Goal: Task Accomplishment & Management: Use online tool/utility

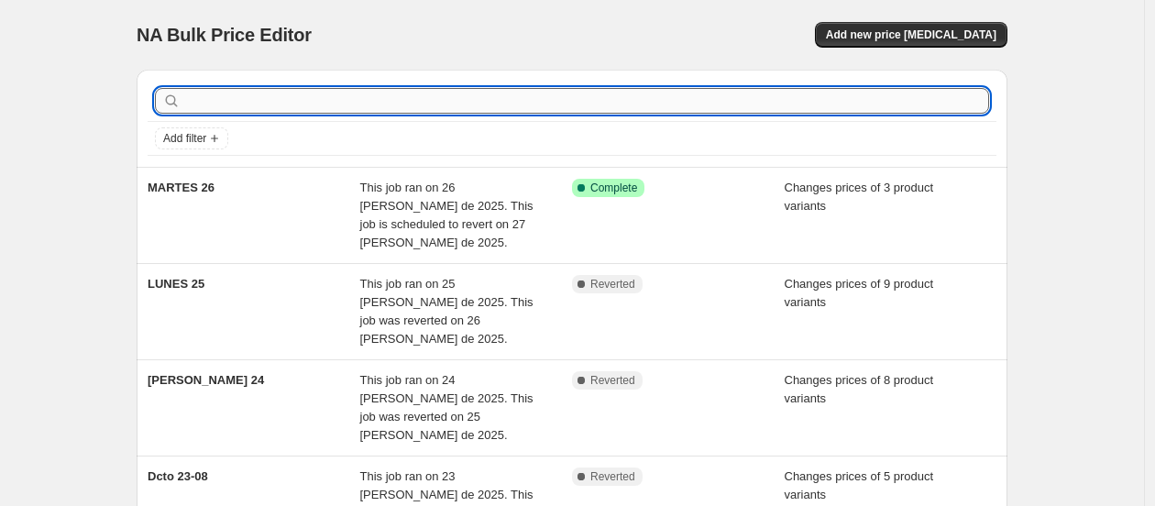
click at [497, 103] on input "text" at bounding box center [586, 101] width 805 height 26
click at [896, 38] on span "Add new price [MEDICAL_DATA]" at bounding box center [911, 35] width 171 height 15
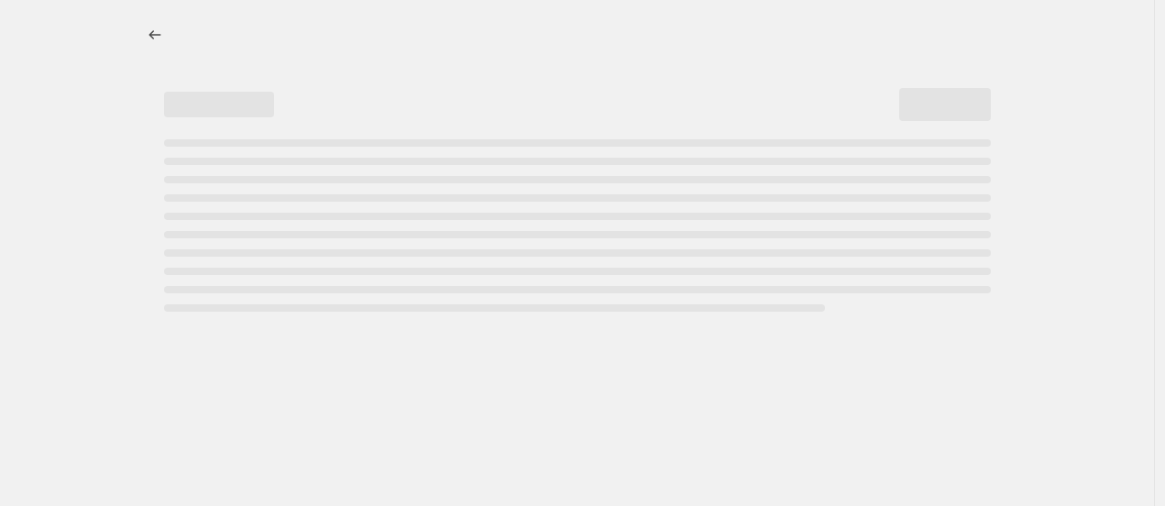
select select "percentage"
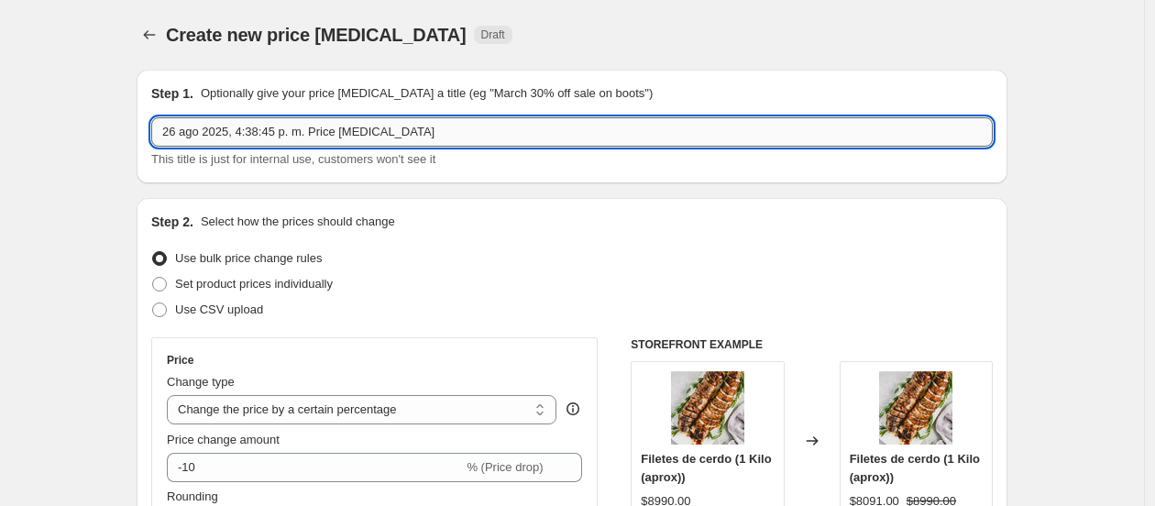
click at [294, 128] on input "26 ago 2025, 4:38:45 p. m. Price [MEDICAL_DATA]" at bounding box center [572, 131] width 842 height 29
click at [293, 128] on input "26 ago 2025, 4:38:45 p. m. Price [MEDICAL_DATA]" at bounding box center [572, 131] width 842 height 29
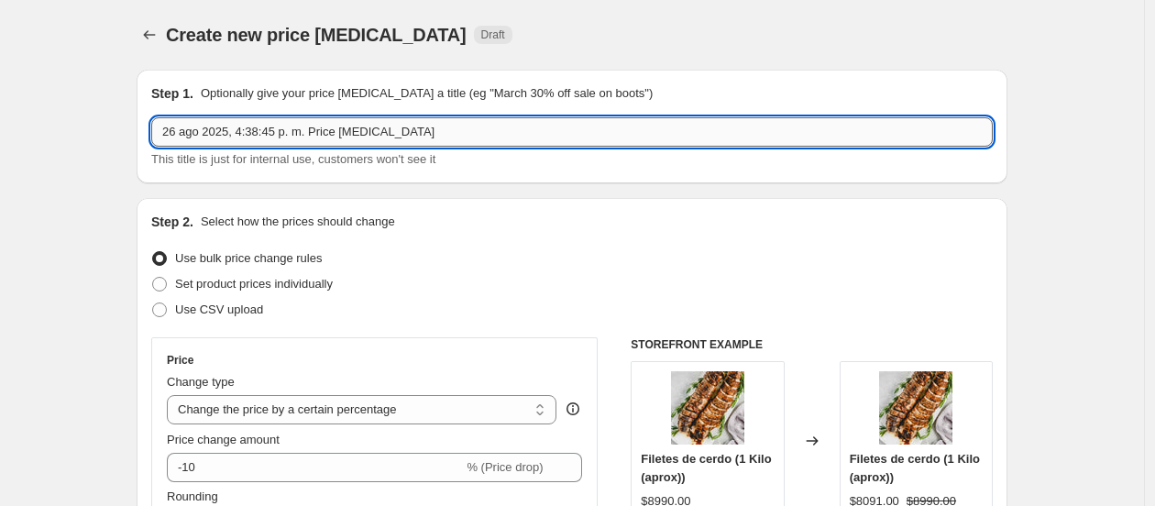
click at [293, 128] on input "26 ago 2025, 4:38:45 p. m. Price [MEDICAL_DATA]" at bounding box center [572, 131] width 842 height 29
type input "MIERCOLES 27"
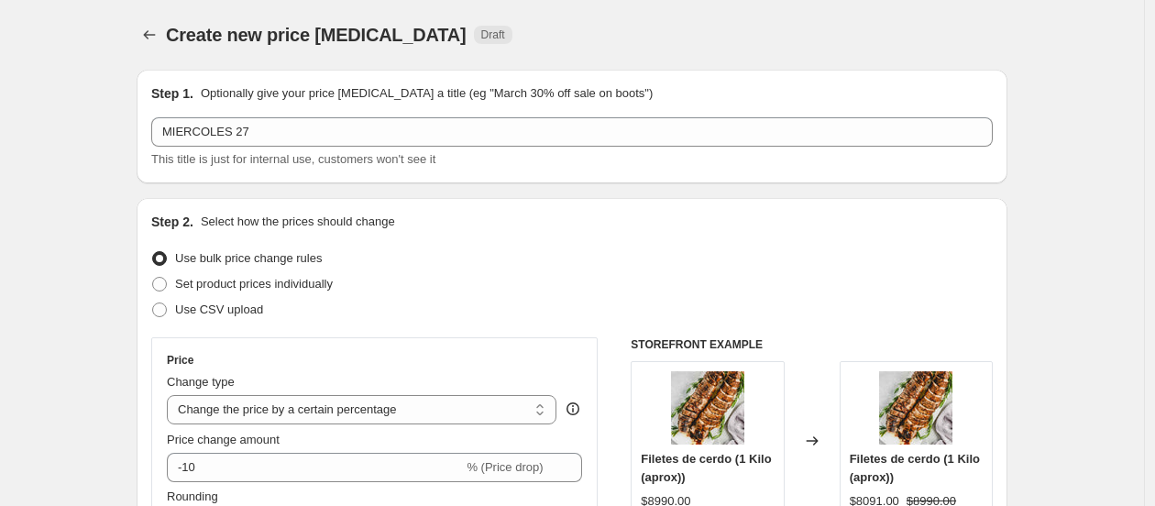
scroll to position [102, 0]
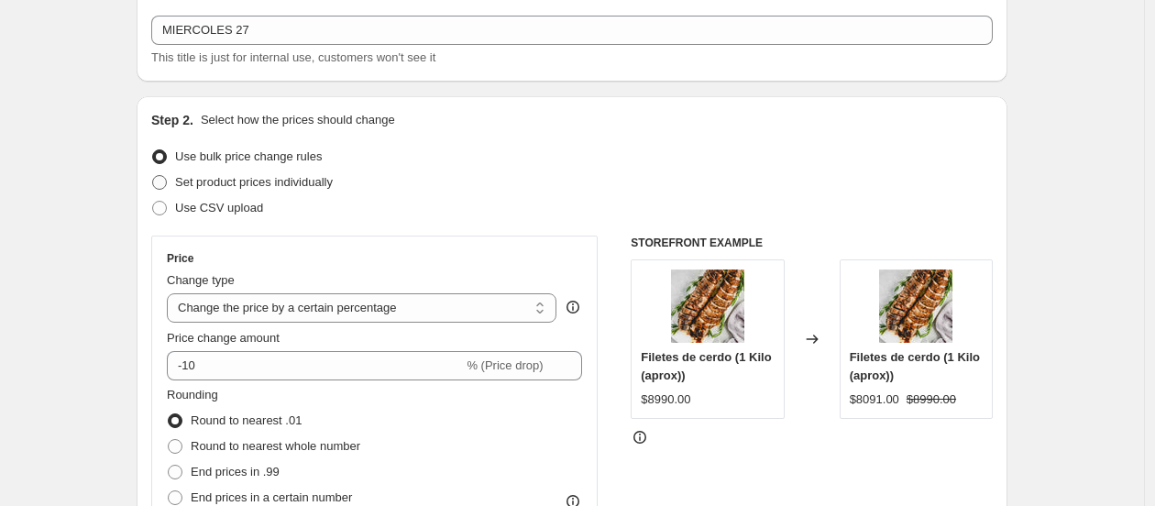
click at [241, 184] on span "Set product prices individually" at bounding box center [254, 182] width 158 height 14
click at [153, 176] on input "Set product prices individually" at bounding box center [152, 175] width 1 height 1
radio input "true"
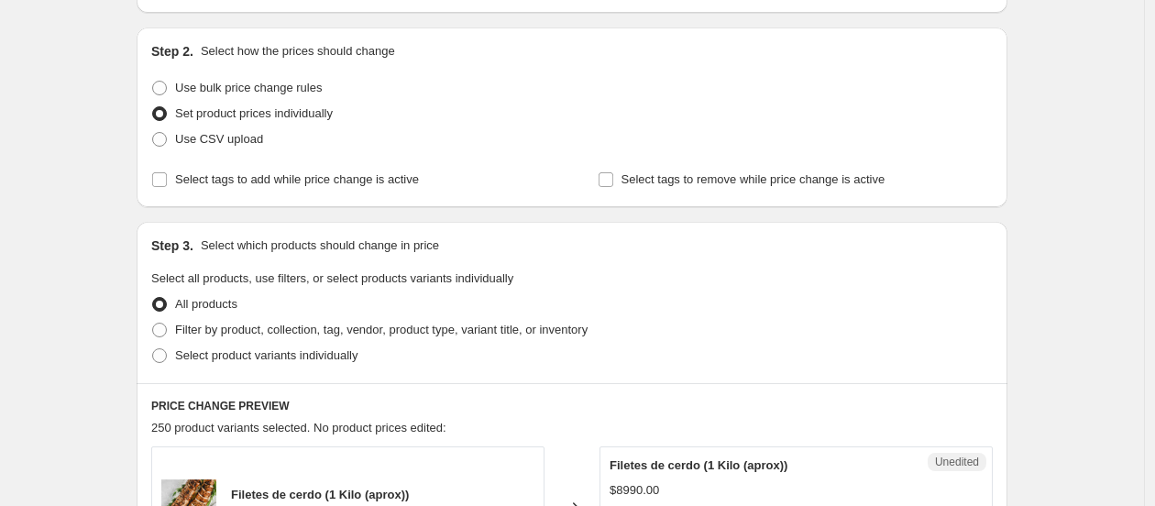
scroll to position [204, 0]
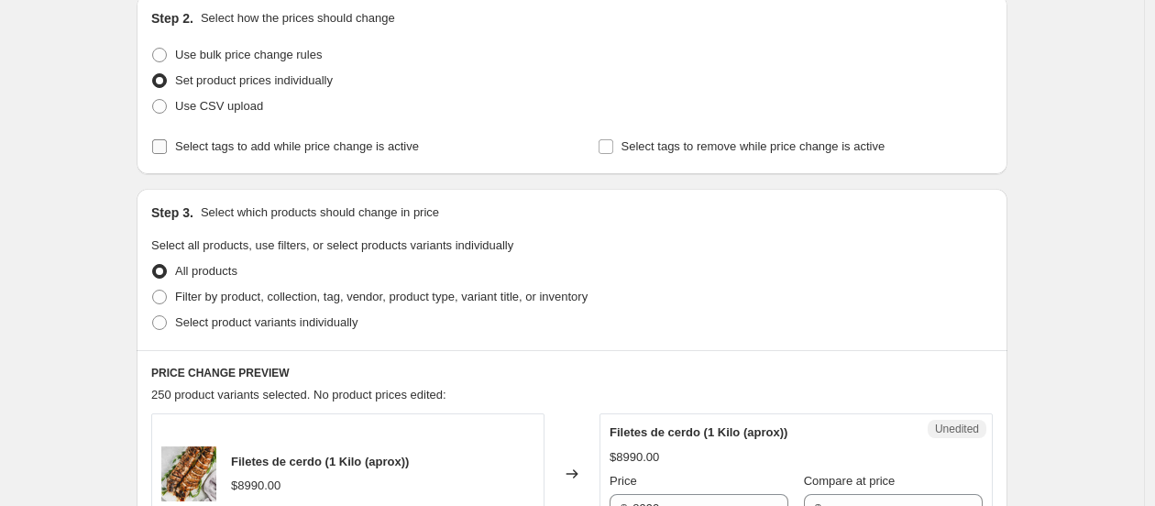
click at [264, 140] on span "Select tags to add while price change is active" at bounding box center [297, 146] width 244 height 14
click at [167, 140] on input "Select tags to add while price change is active" at bounding box center [159, 146] width 15 height 15
checkbox input "true"
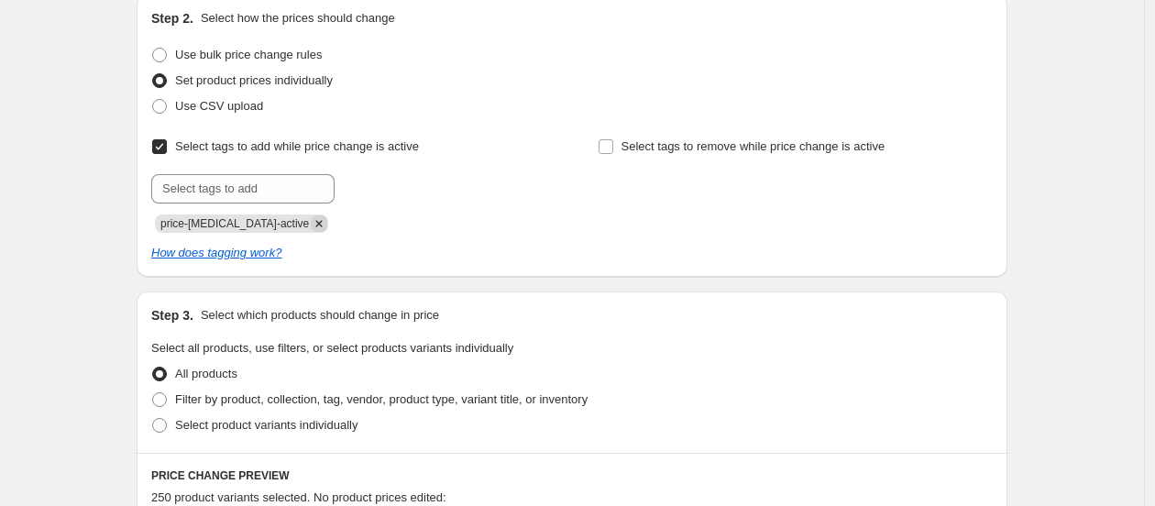
click at [311, 226] on icon "Remove price-change-job-active" at bounding box center [319, 223] width 17 height 17
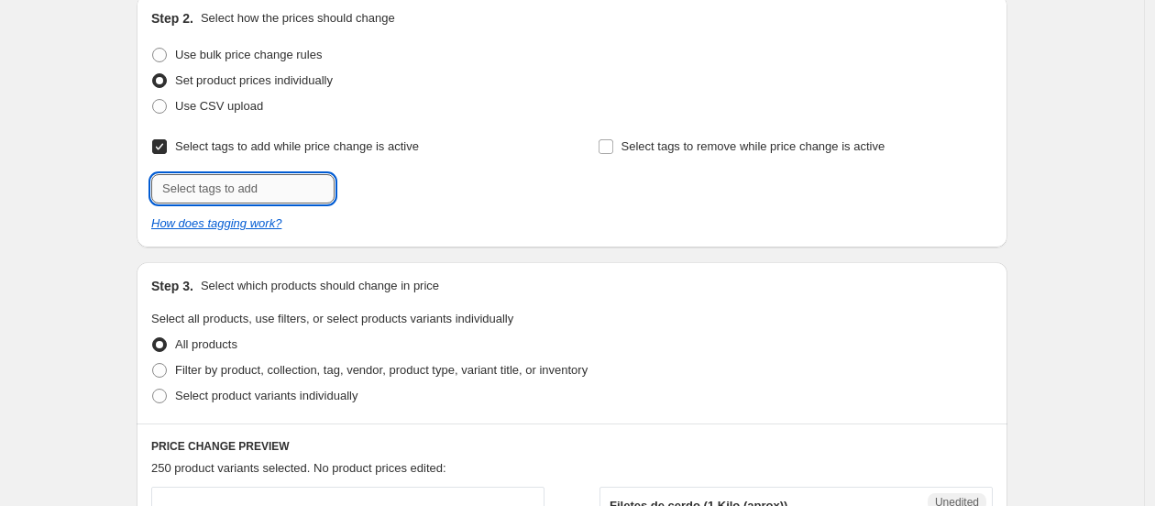
click at [285, 201] on input "text" at bounding box center [242, 188] width 183 height 29
type input "descuentos"
click at [433, 174] on button "Add descuentos" at bounding box center [392, 187] width 107 height 26
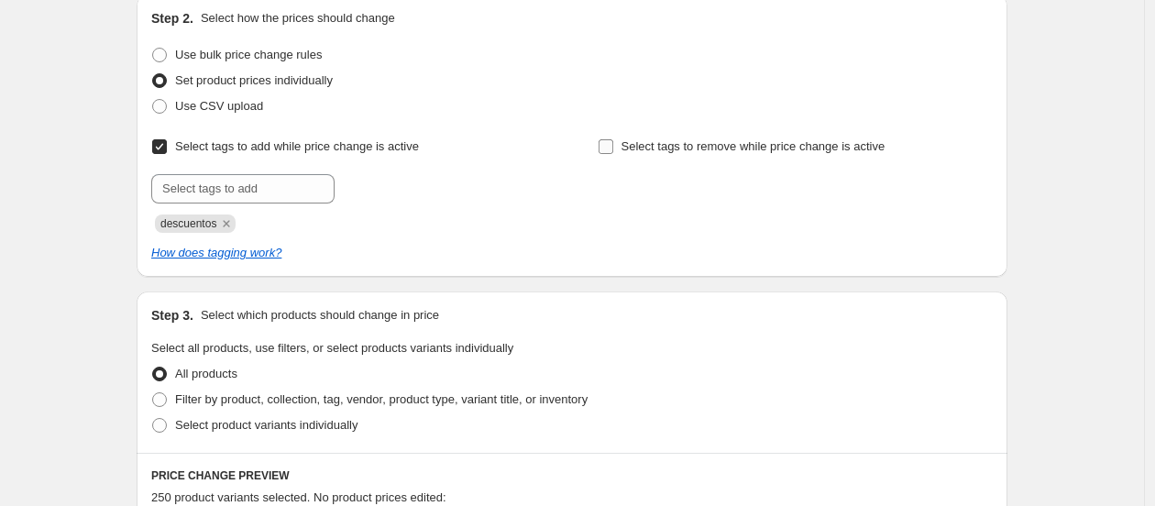
click at [621, 149] on label "Select tags to remove while price change is active" at bounding box center [742, 147] width 288 height 26
click at [613, 149] on input "Select tags to remove while price change is active" at bounding box center [606, 146] width 15 height 15
checkbox input "true"
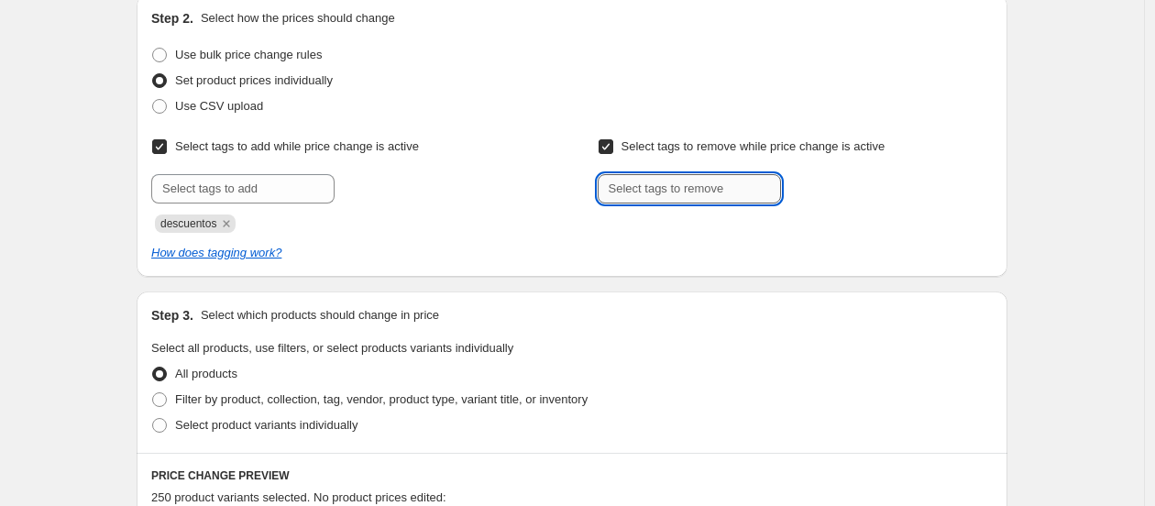
click at [661, 180] on input "text" at bounding box center [689, 188] width 183 height 29
type input "descuentos"
click at [818, 190] on b "Add" at bounding box center [807, 187] width 21 height 13
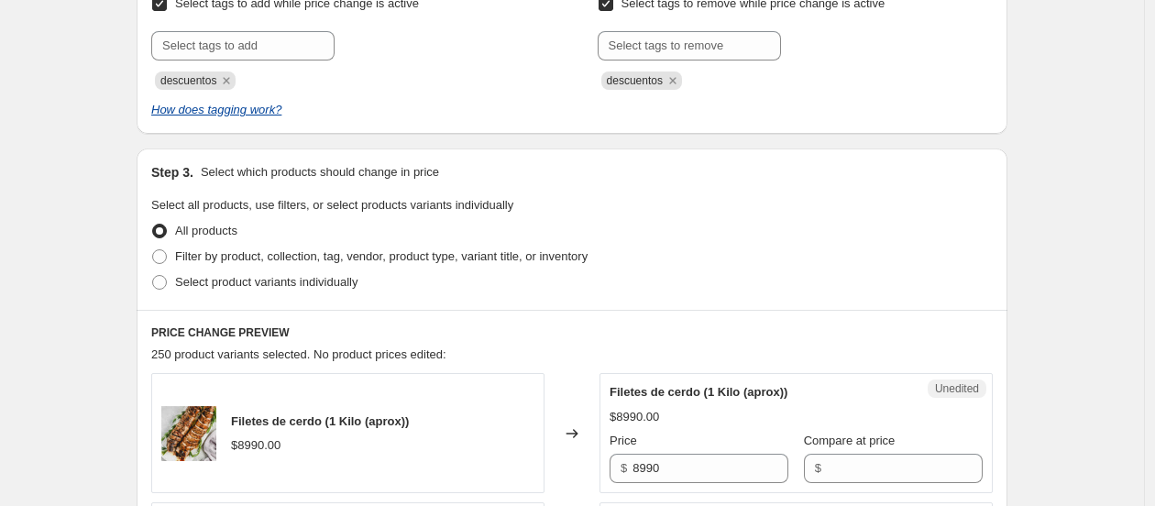
scroll to position [407, 0]
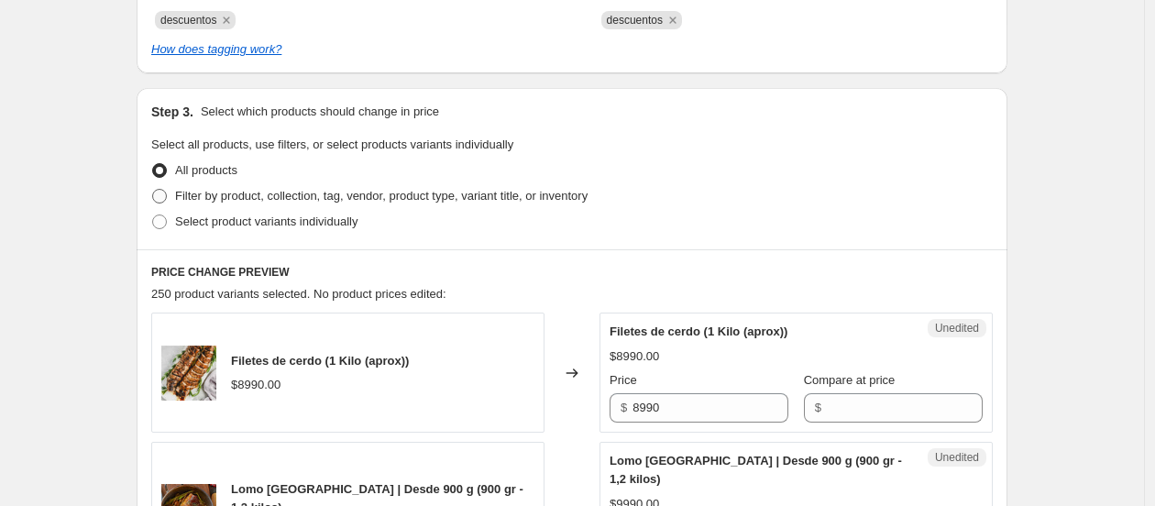
click at [236, 189] on span "Filter by product, collection, tag, vendor, product type, variant title, or inv…" at bounding box center [381, 196] width 413 height 14
click at [153, 189] on input "Filter by product, collection, tag, vendor, product type, variant title, or inv…" at bounding box center [152, 189] width 1 height 1
radio input "true"
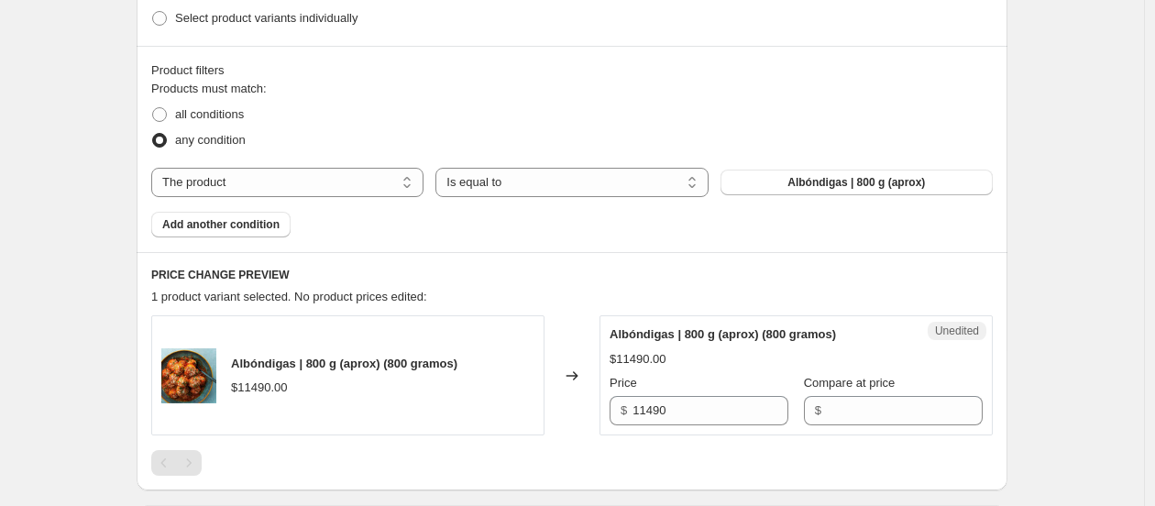
scroll to position [509, 0]
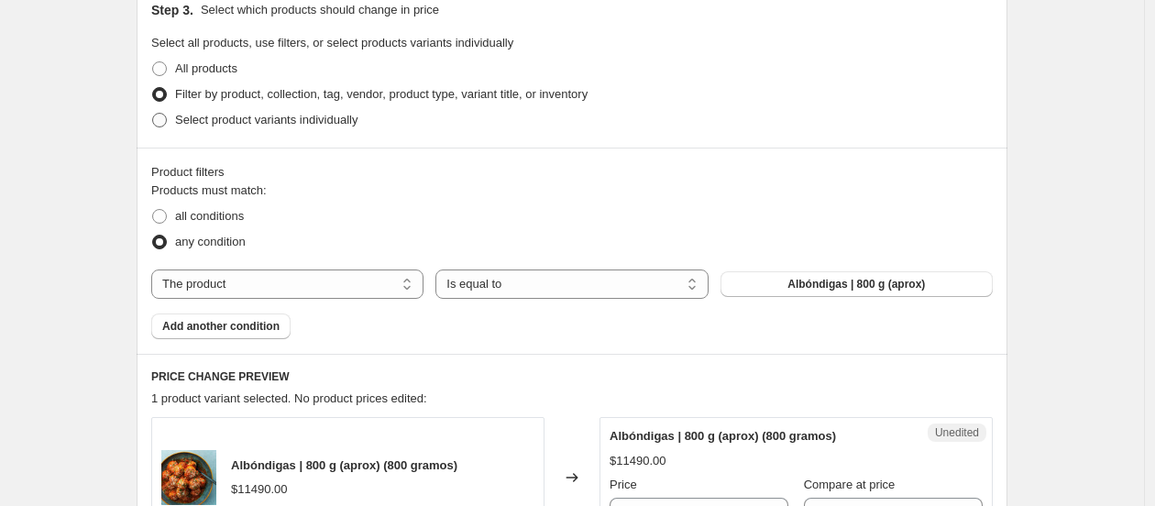
click at [251, 123] on span "Select product variants individually" at bounding box center [266, 120] width 182 height 14
click at [153, 114] on input "Select product variants individually" at bounding box center [152, 113] width 1 height 1
radio input "true"
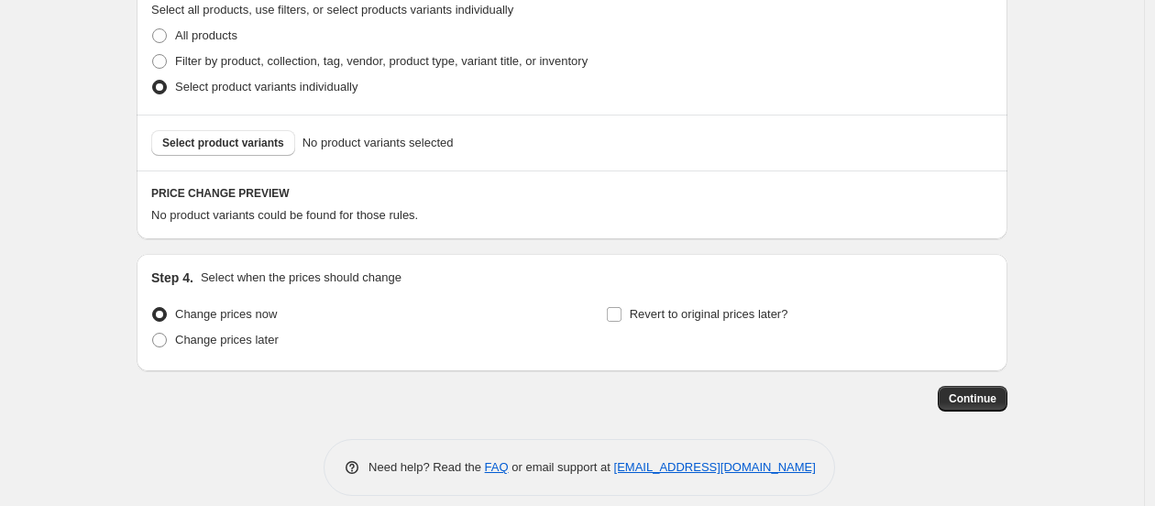
scroll to position [559, 0]
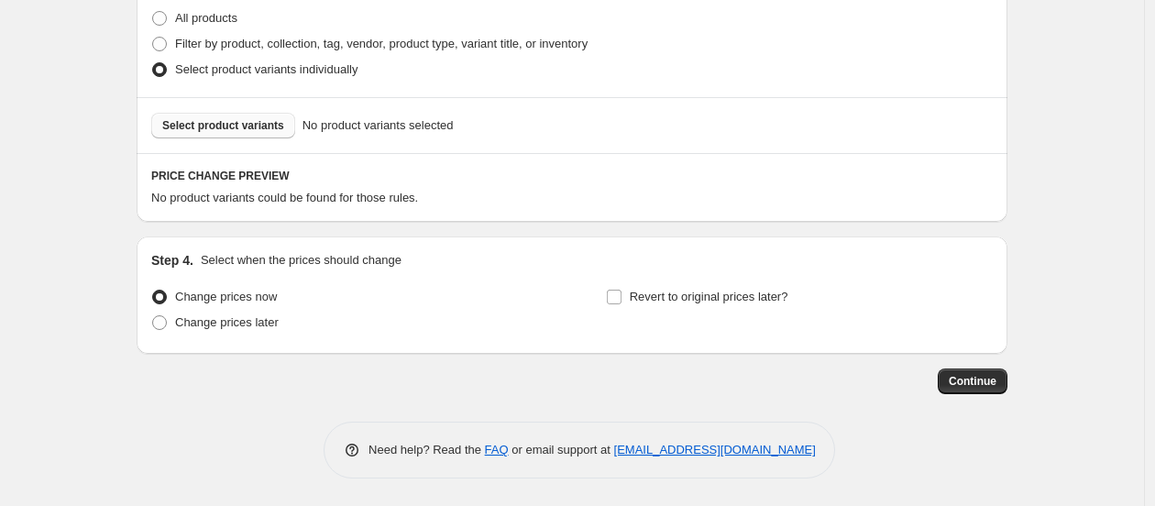
click at [243, 133] on button "Select product variants" at bounding box center [223, 126] width 144 height 26
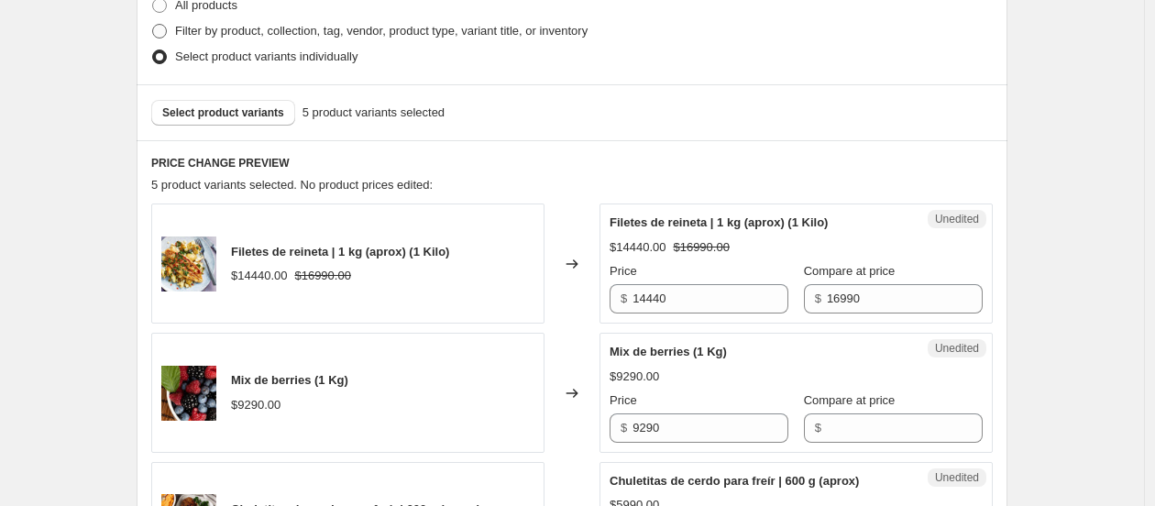
scroll to position [457, 0]
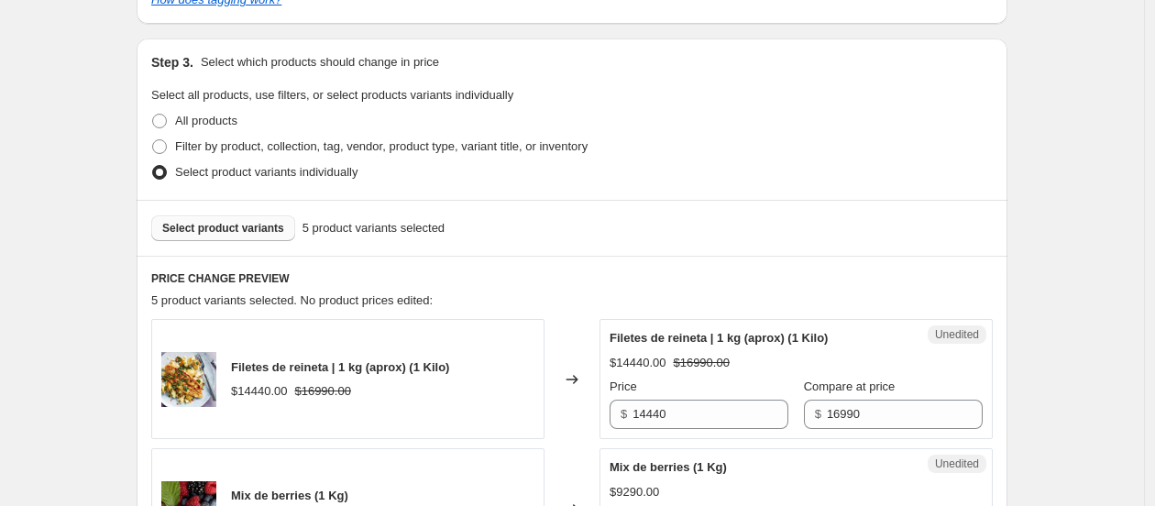
click at [244, 221] on span "Select product variants" at bounding box center [223, 228] width 122 height 15
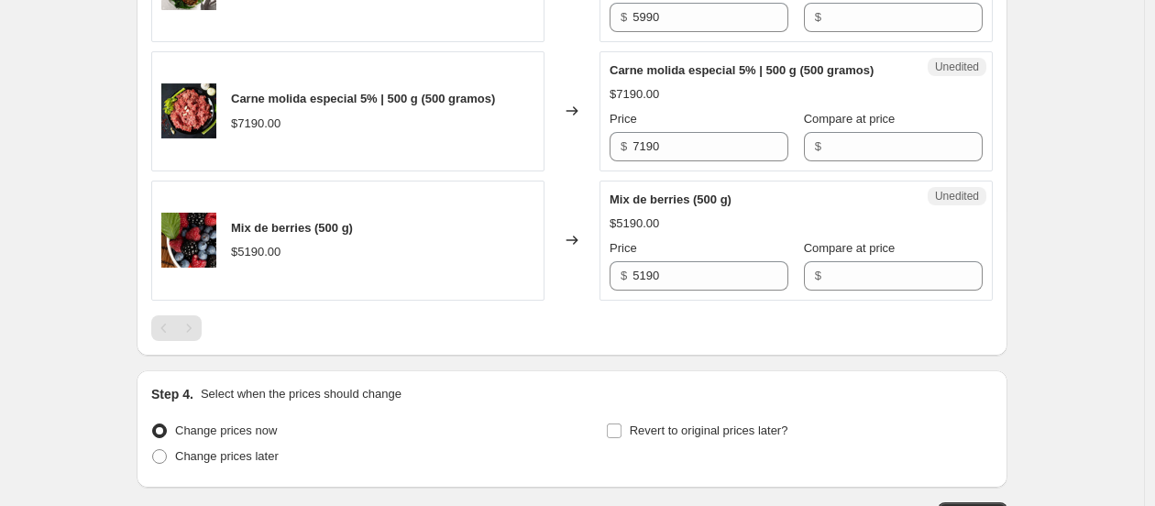
scroll to position [763, 0]
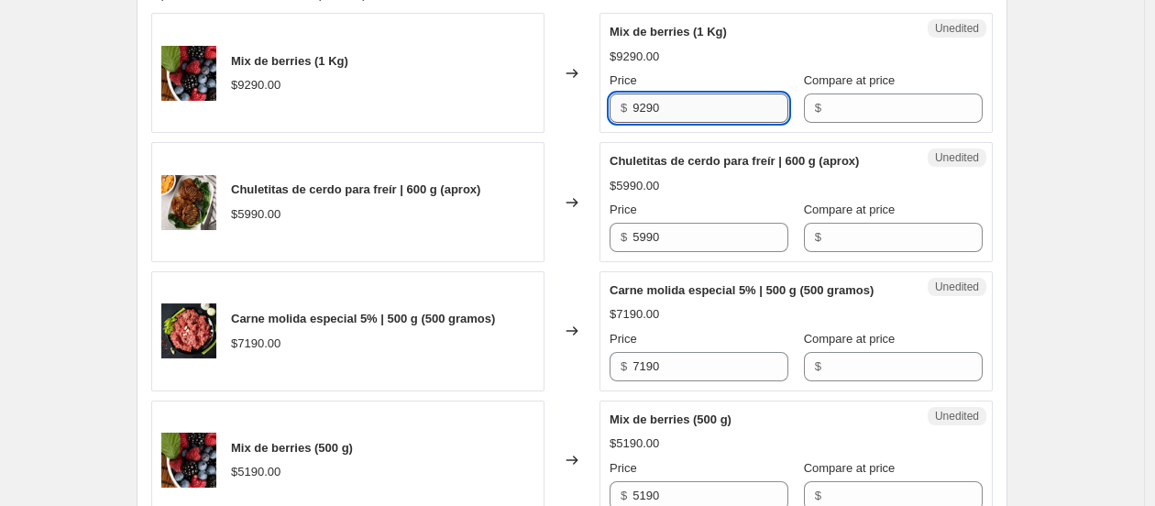
click at [725, 121] on input "9290" at bounding box center [711, 108] width 156 height 29
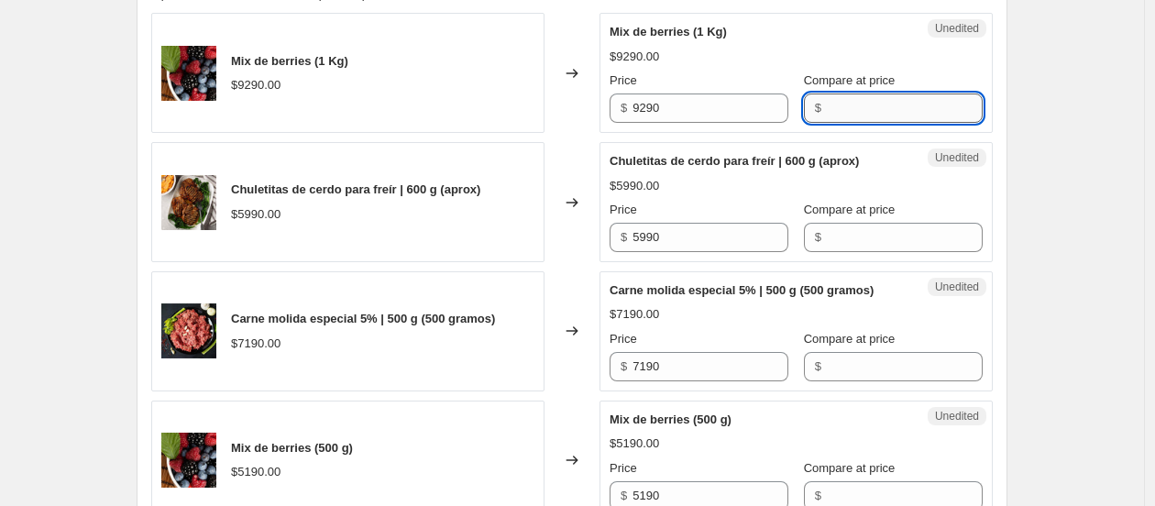
click at [835, 112] on input "Compare at price" at bounding box center [905, 108] width 156 height 29
paste input "9290"
type input "9290"
click at [693, 233] on input "5990" at bounding box center [711, 237] width 156 height 29
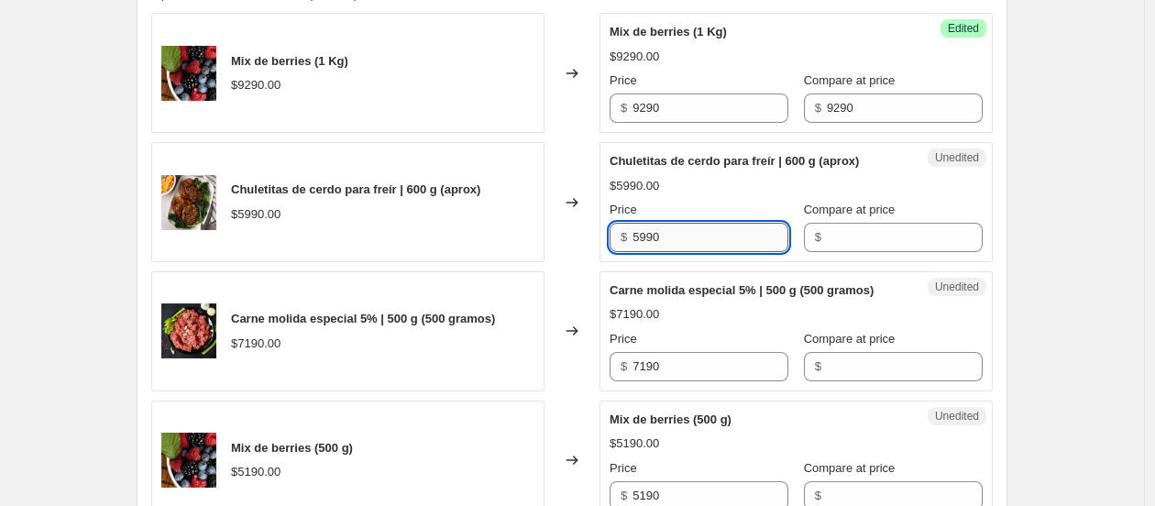
click at [693, 233] on input "5990" at bounding box center [711, 237] width 156 height 29
click at [843, 246] on input "Compare at price" at bounding box center [905, 237] width 156 height 29
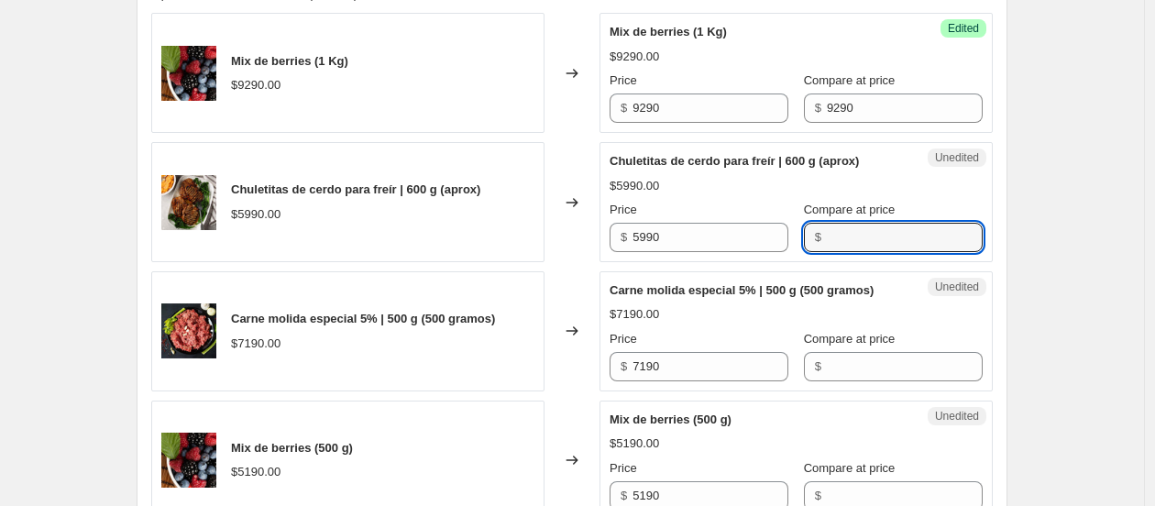
paste input "5990"
type input "5990"
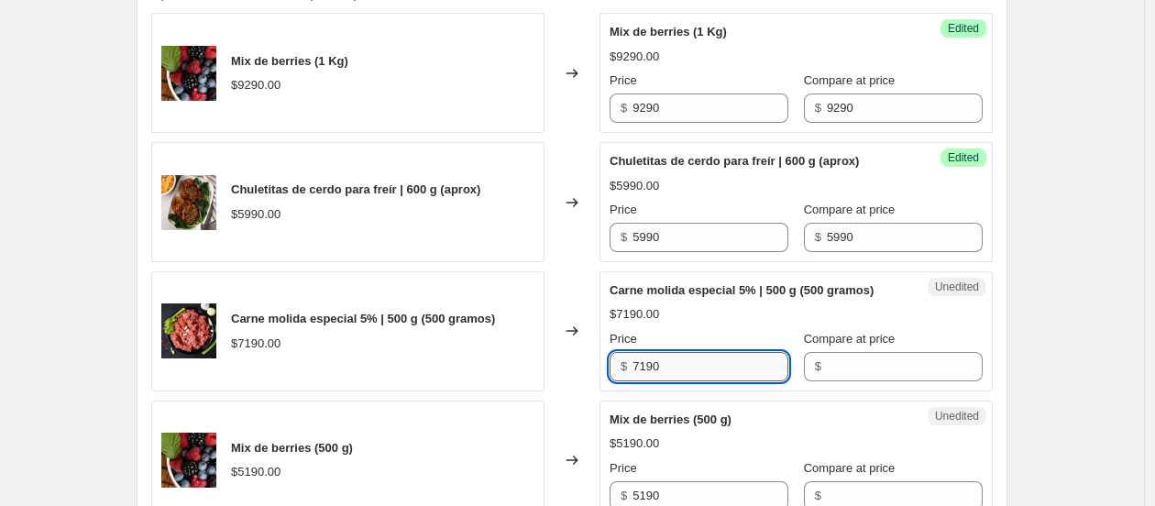
click at [703, 366] on input "7190" at bounding box center [711, 366] width 156 height 29
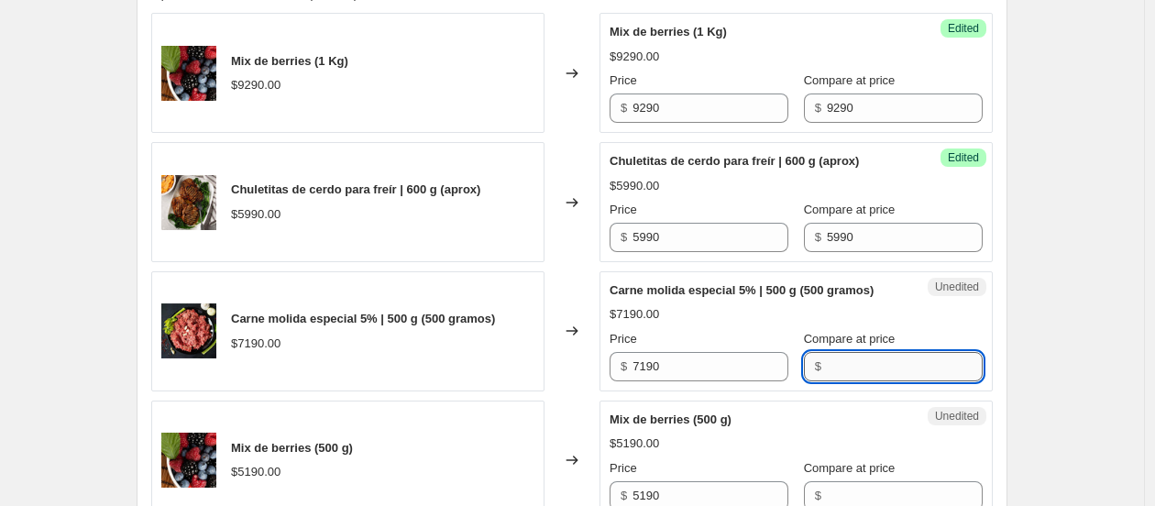
click at [876, 359] on input "Compare at price" at bounding box center [905, 366] width 156 height 29
paste input "7190"
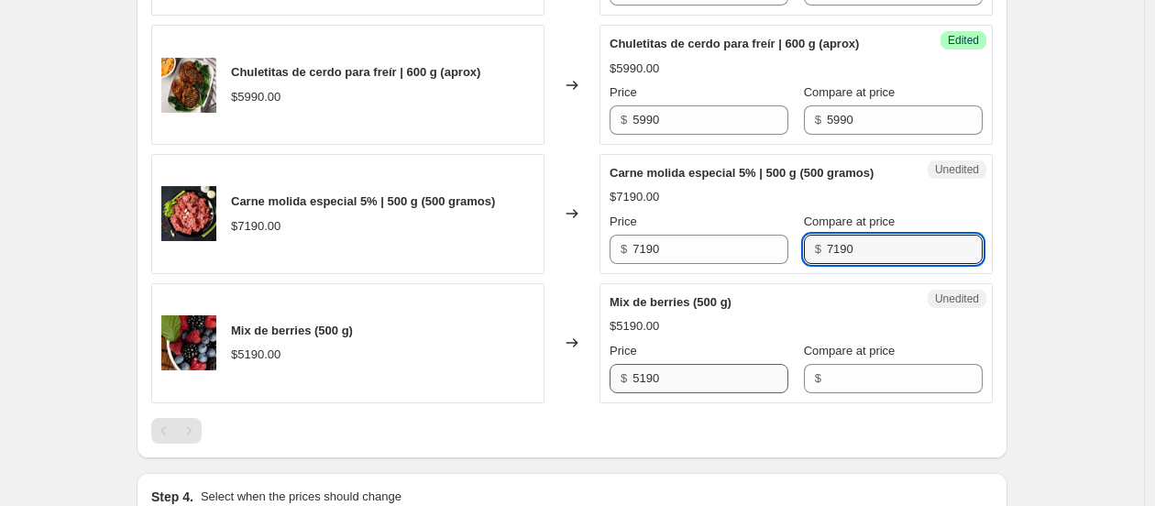
scroll to position [966, 0]
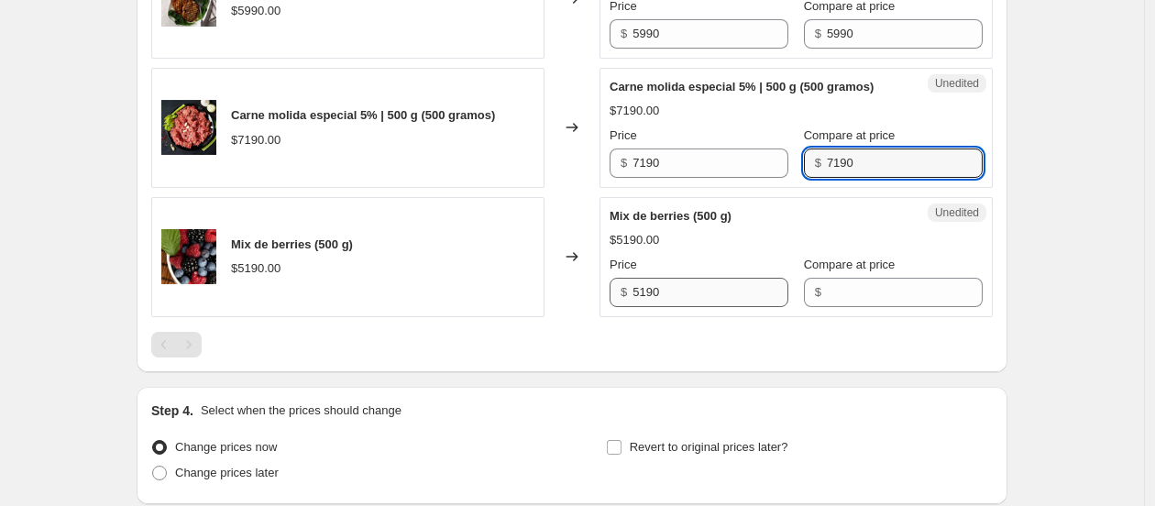
type input "7190"
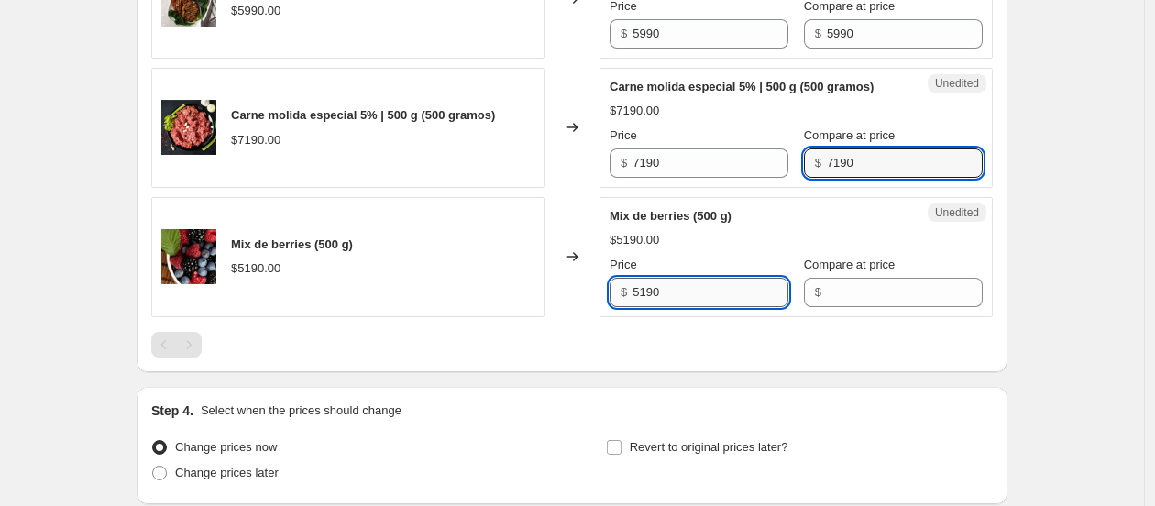
click at [686, 282] on input "5190" at bounding box center [711, 292] width 156 height 29
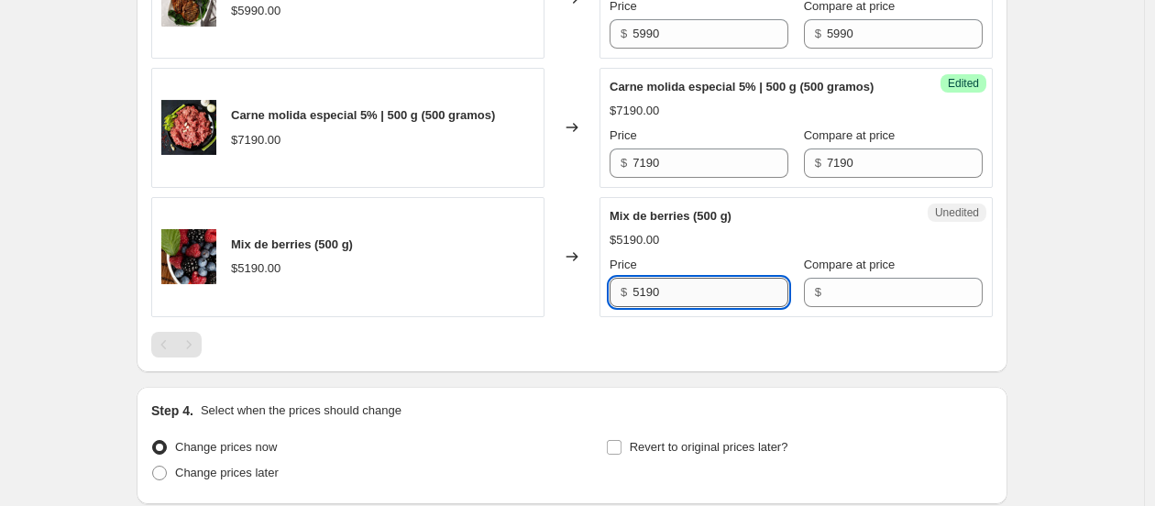
click at [686, 282] on input "5190" at bounding box center [711, 292] width 156 height 29
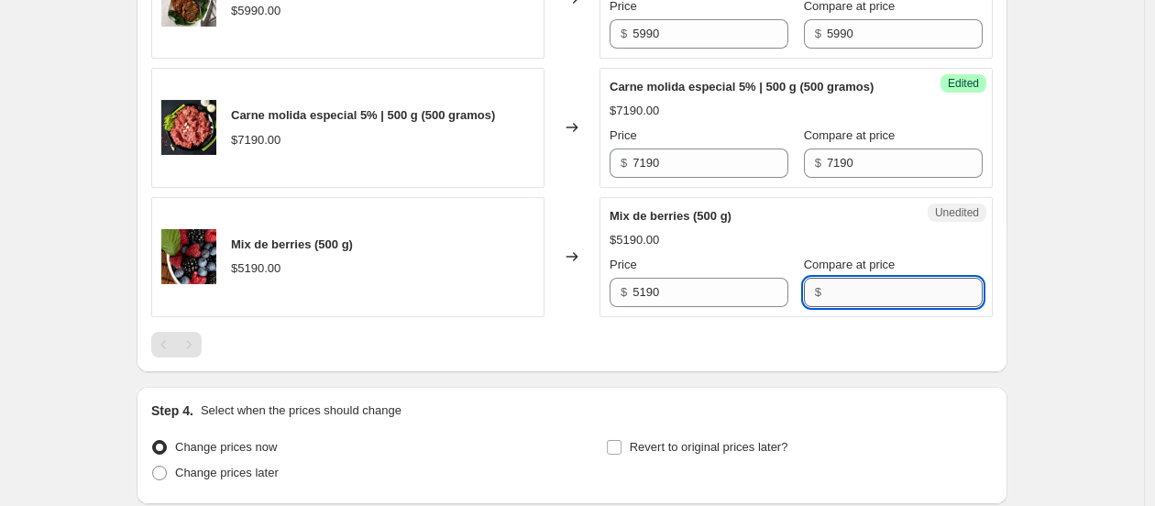
click at [827, 297] on input "Compare at price" at bounding box center [905, 292] width 156 height 29
paste input "5190"
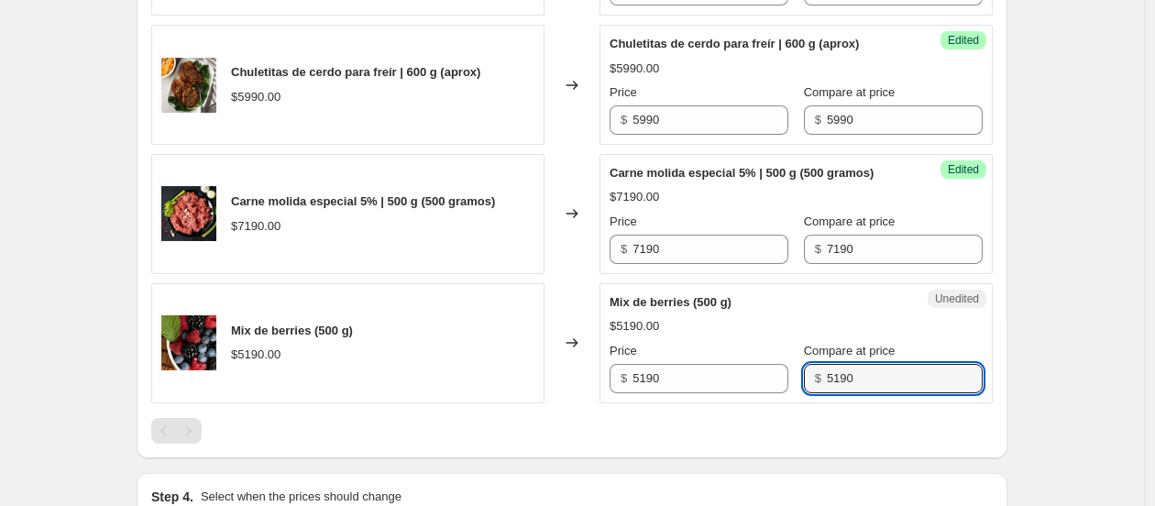
scroll to position [661, 0]
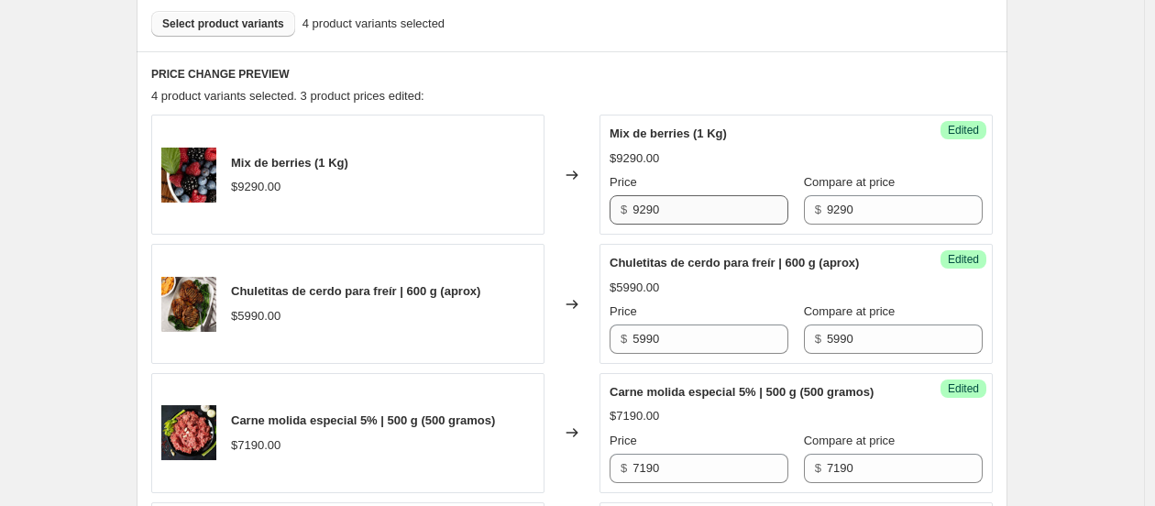
type input "5190"
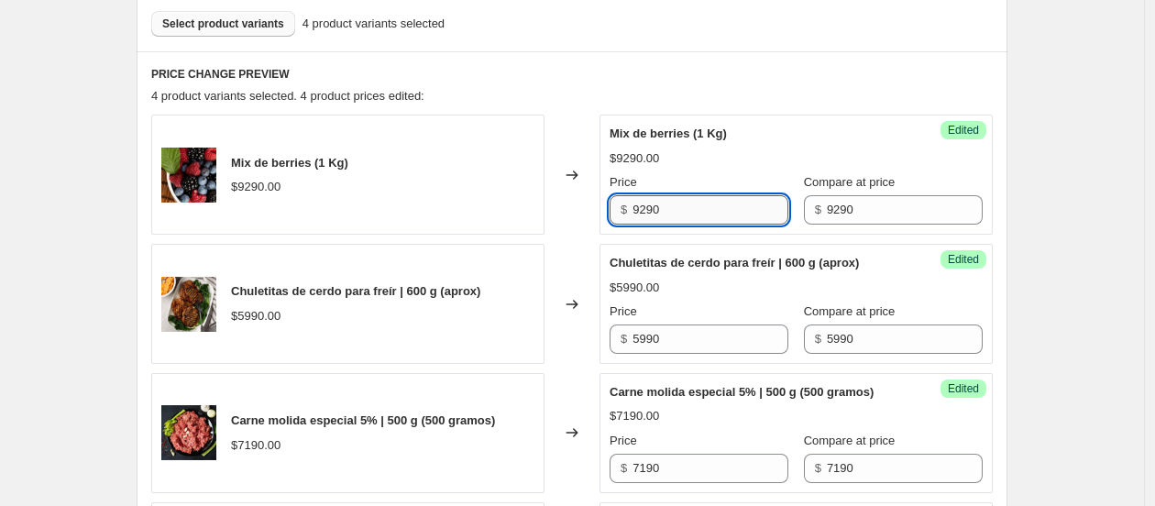
click at [701, 202] on input "9290" at bounding box center [711, 209] width 156 height 29
click at [710, 207] on input "9290" at bounding box center [711, 209] width 156 height 29
click at [709, 207] on input "9290" at bounding box center [711, 209] width 156 height 29
type input "7890"
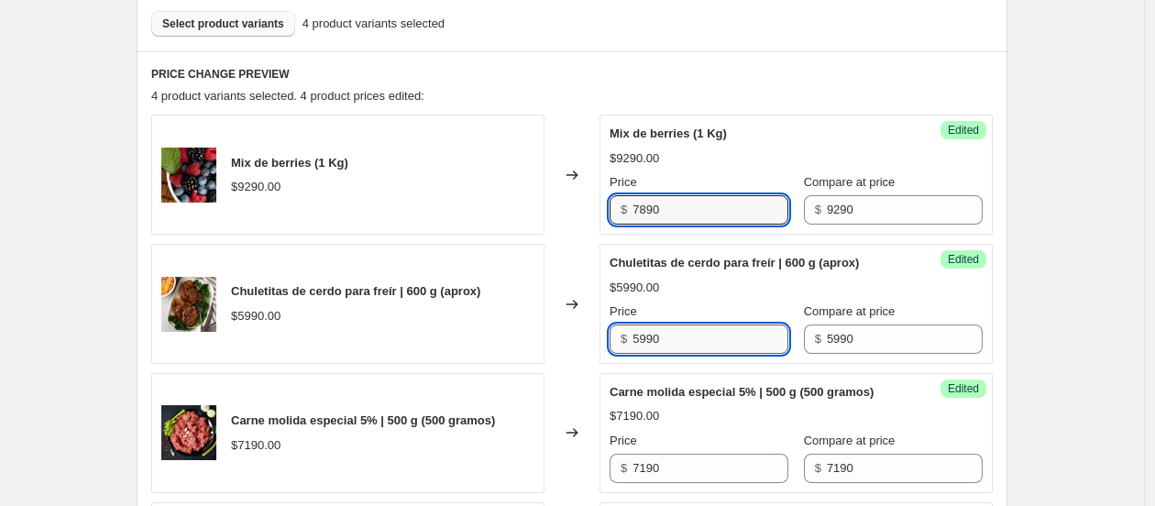
click at [693, 330] on input "5990" at bounding box center [711, 339] width 156 height 29
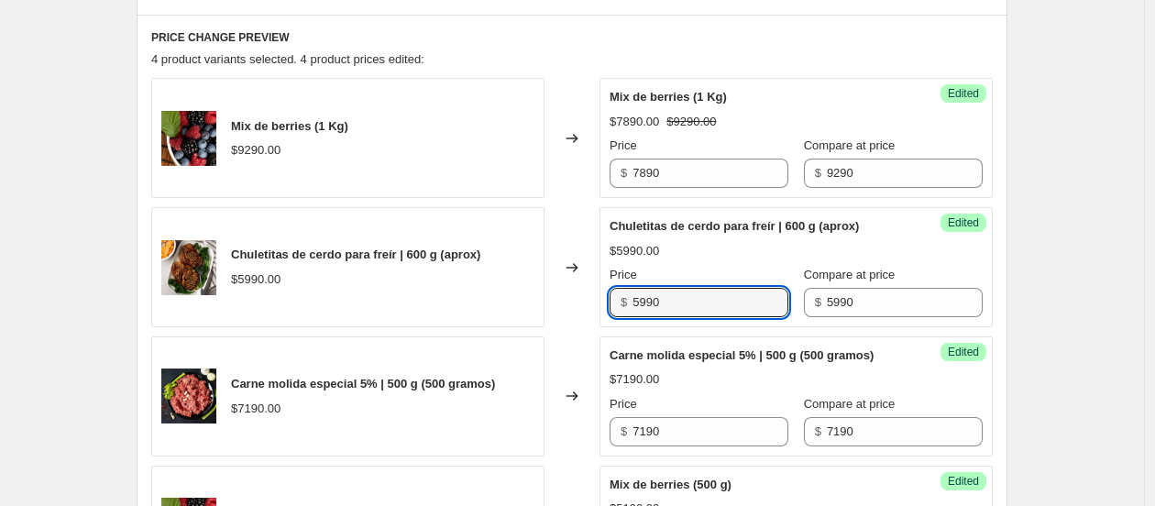
scroll to position [763, 0]
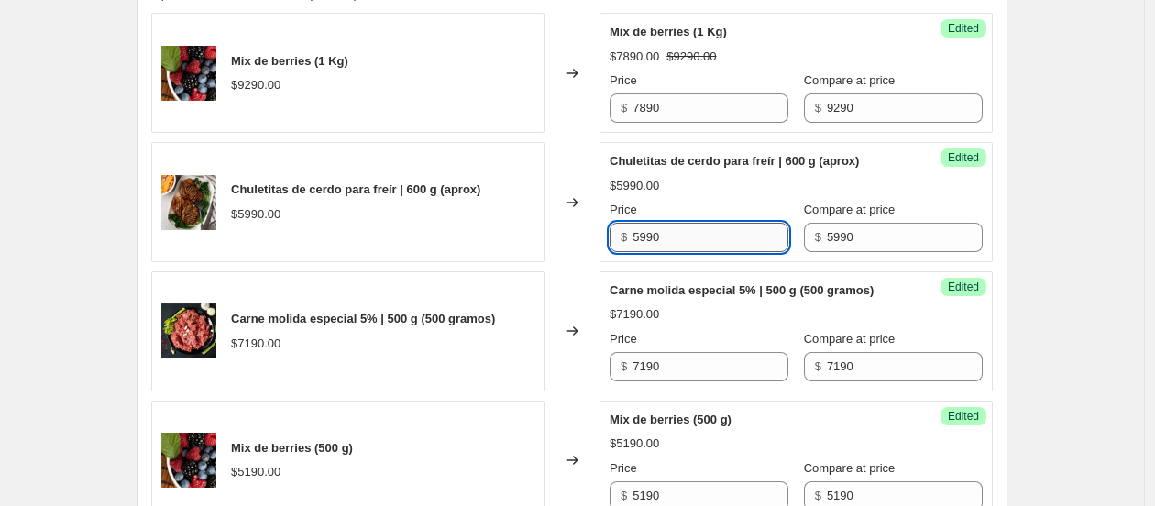
click at [690, 240] on input "5990" at bounding box center [711, 237] width 156 height 29
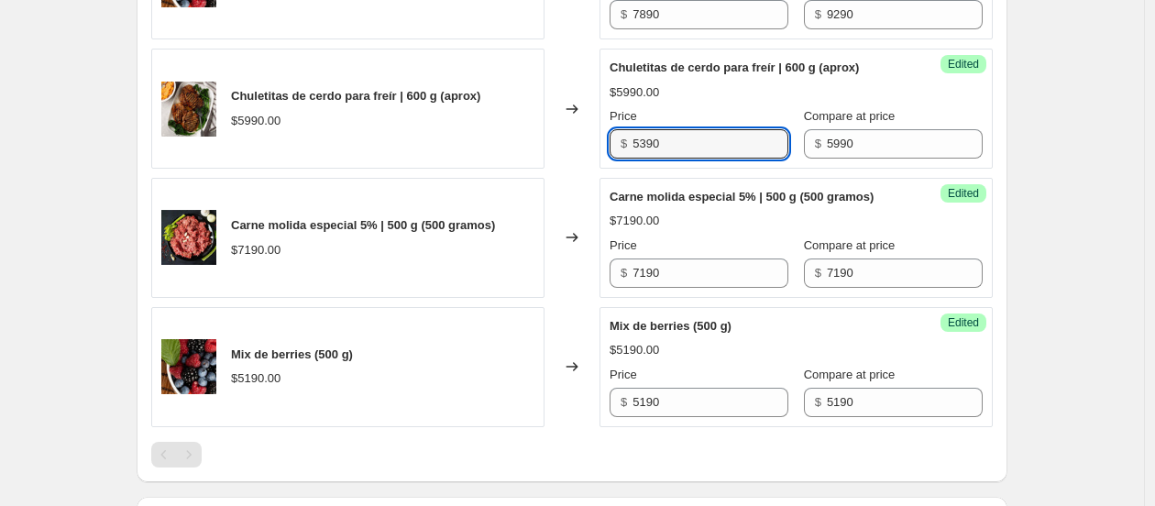
scroll to position [966, 0]
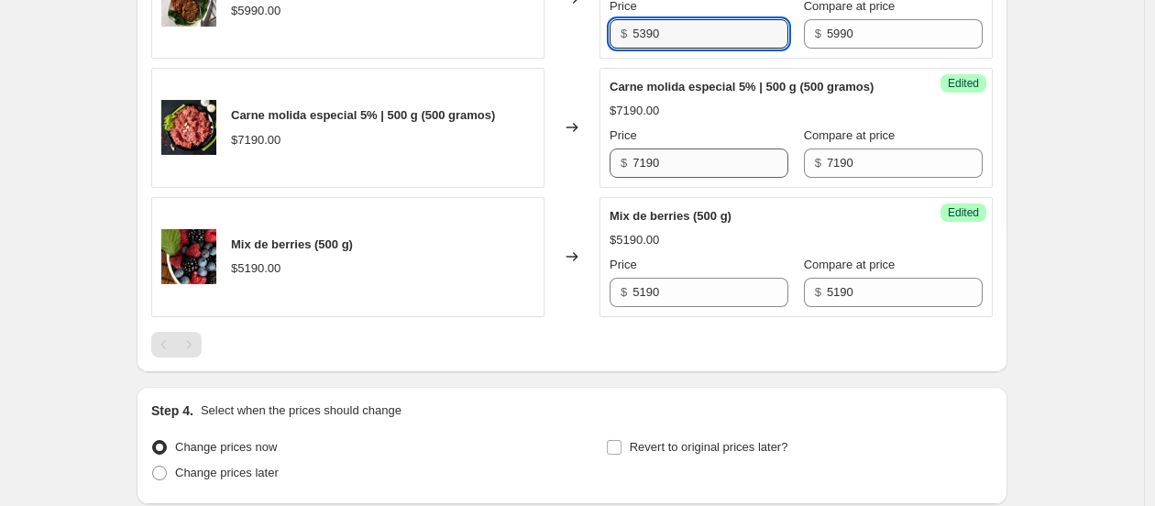
type input "5390"
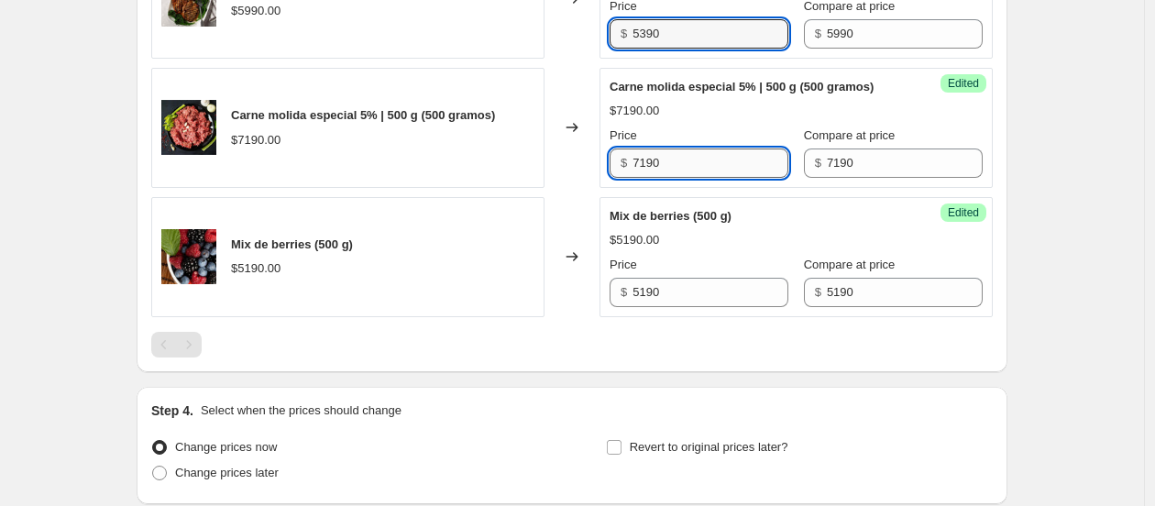
click at [718, 174] on input "7190" at bounding box center [711, 163] width 156 height 29
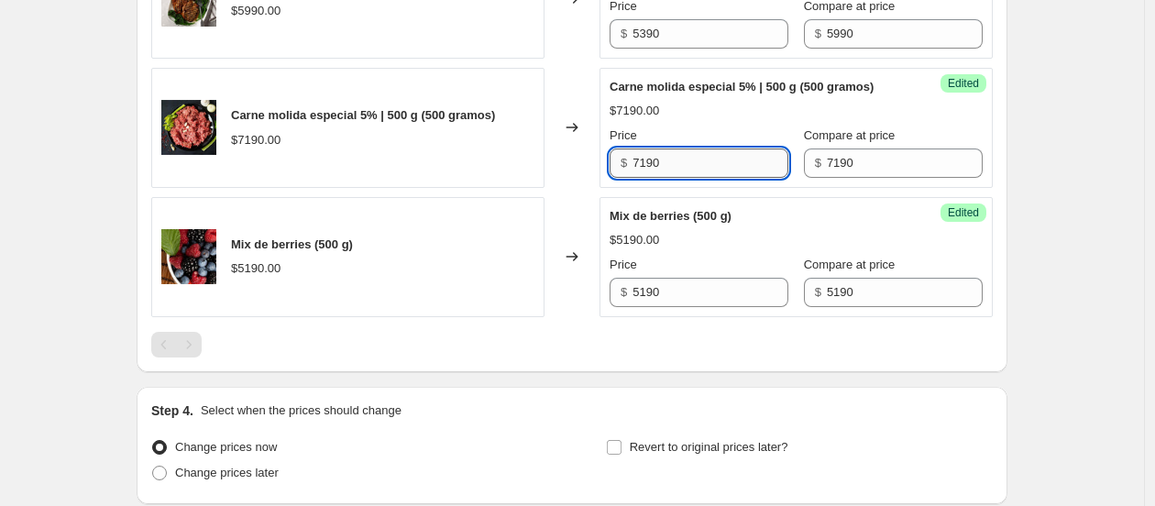
click at [718, 174] on input "7190" at bounding box center [711, 163] width 156 height 29
type input "6610"
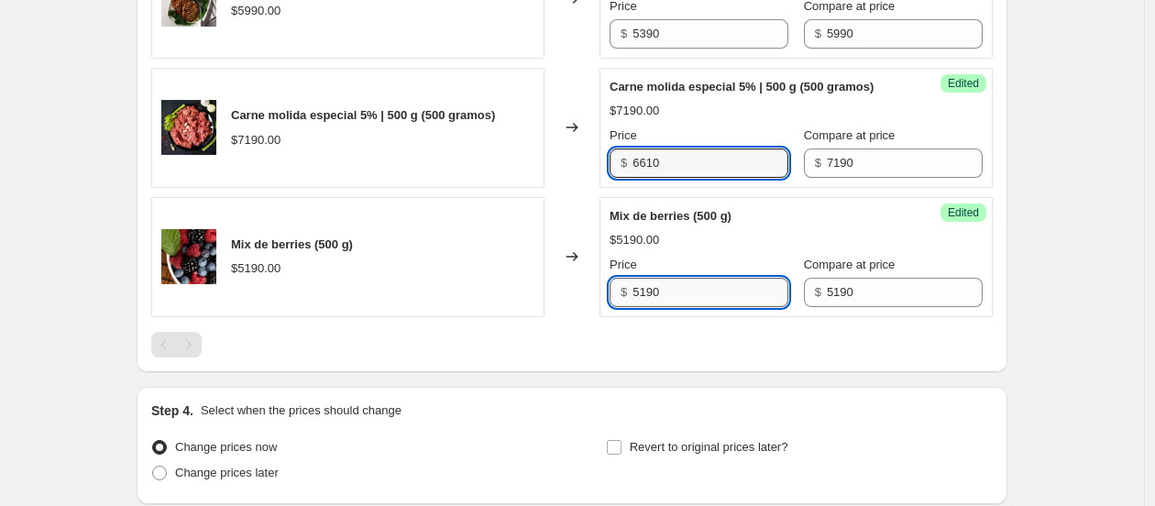
click at [695, 290] on input "5190" at bounding box center [711, 292] width 156 height 29
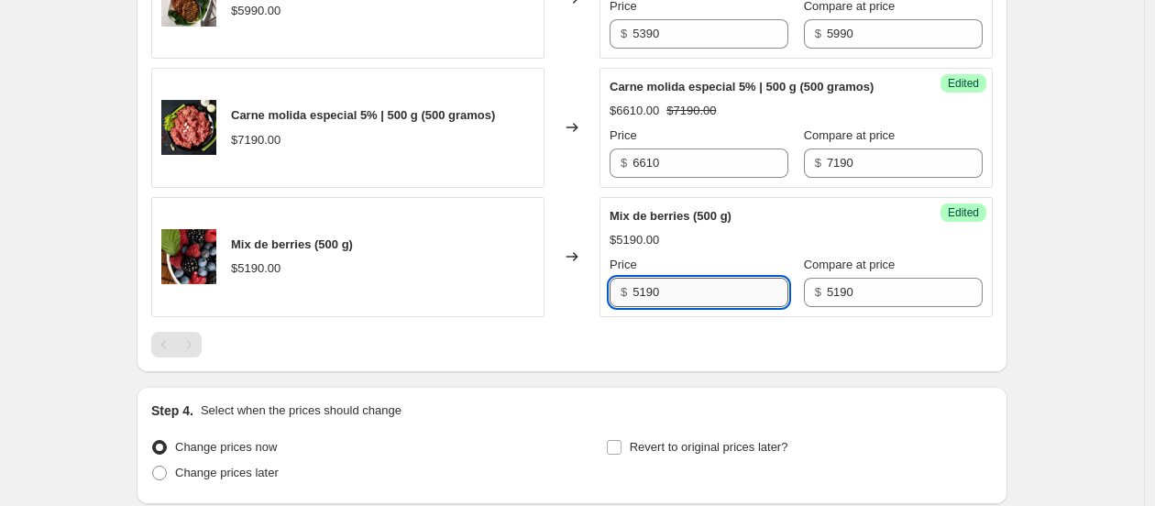
click at [695, 290] on input "5190" at bounding box center [711, 292] width 156 height 29
type input "4410"
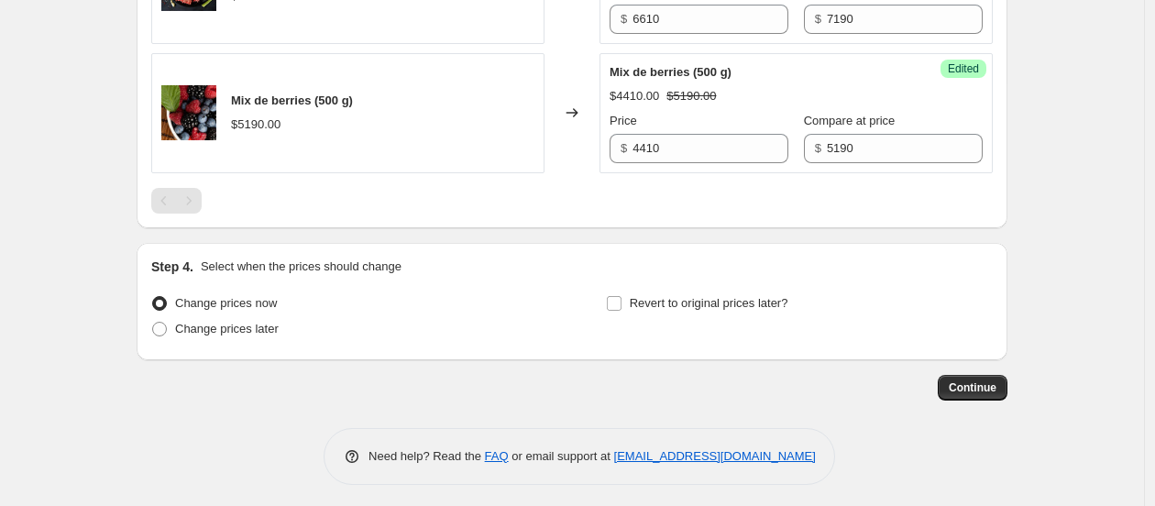
scroll to position [1116, 0]
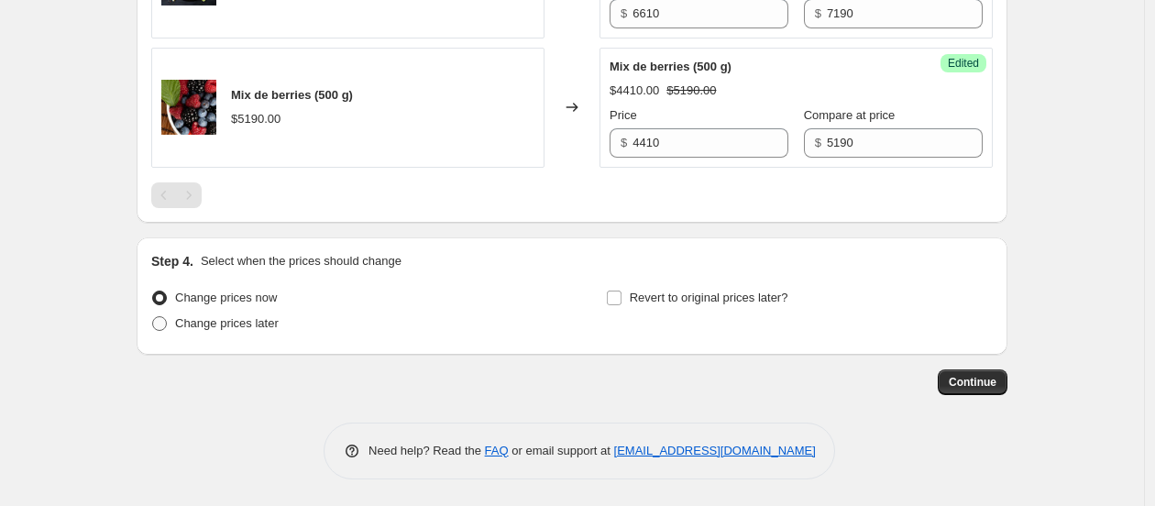
click at [248, 324] on span "Change prices later" at bounding box center [227, 323] width 104 height 14
click at [153, 317] on input "Change prices later" at bounding box center [152, 316] width 1 height 1
radio input "true"
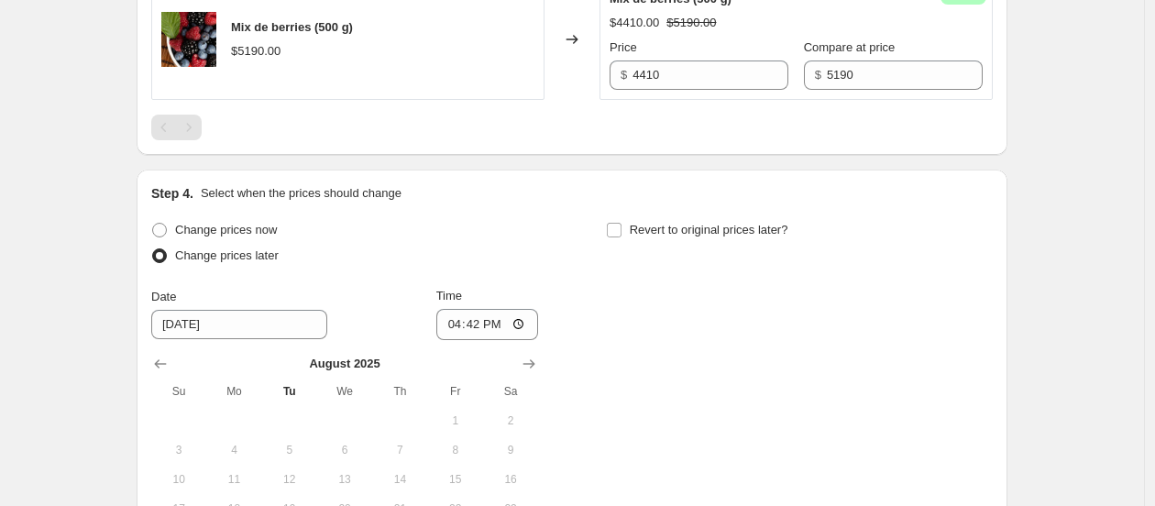
scroll to position [1422, 0]
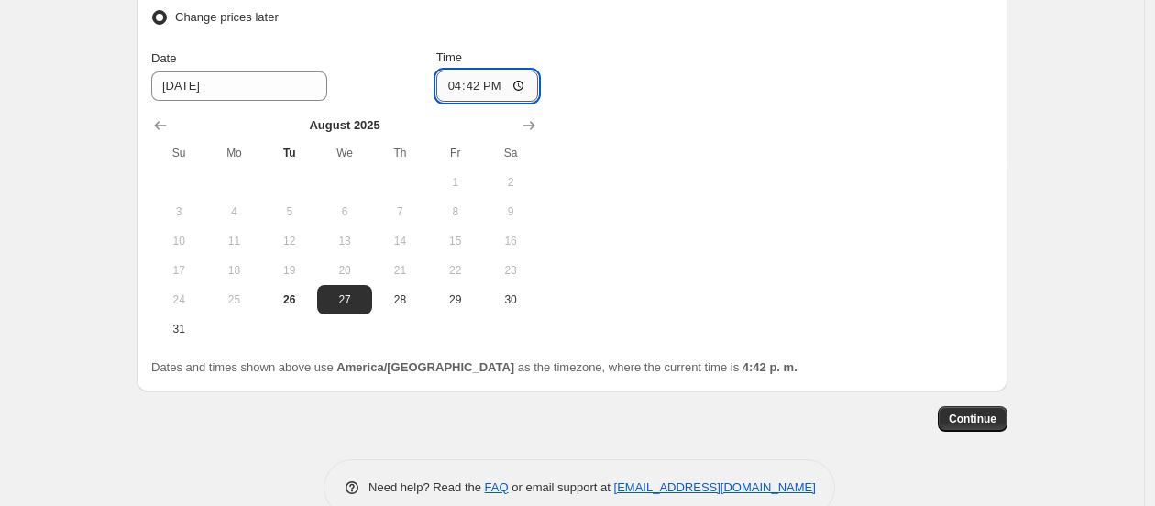
click at [484, 87] on input "16:42" at bounding box center [487, 86] width 103 height 31
type input "09:00"
click at [819, 196] on div "Change prices now Change prices later Date [DATE] Time 09:00 [DATE] Su Mo Tu We…" at bounding box center [572, 161] width 842 height 365
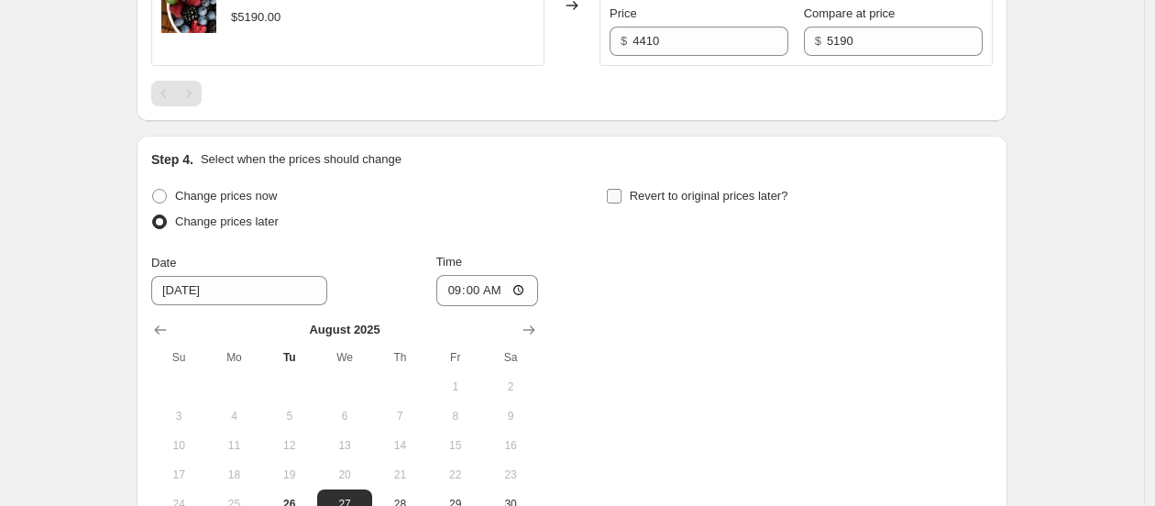
click at [738, 192] on span "Revert to original prices later?" at bounding box center [709, 196] width 159 height 14
click at [622, 192] on input "Revert to original prices later?" at bounding box center [614, 196] width 15 height 15
checkbox input "true"
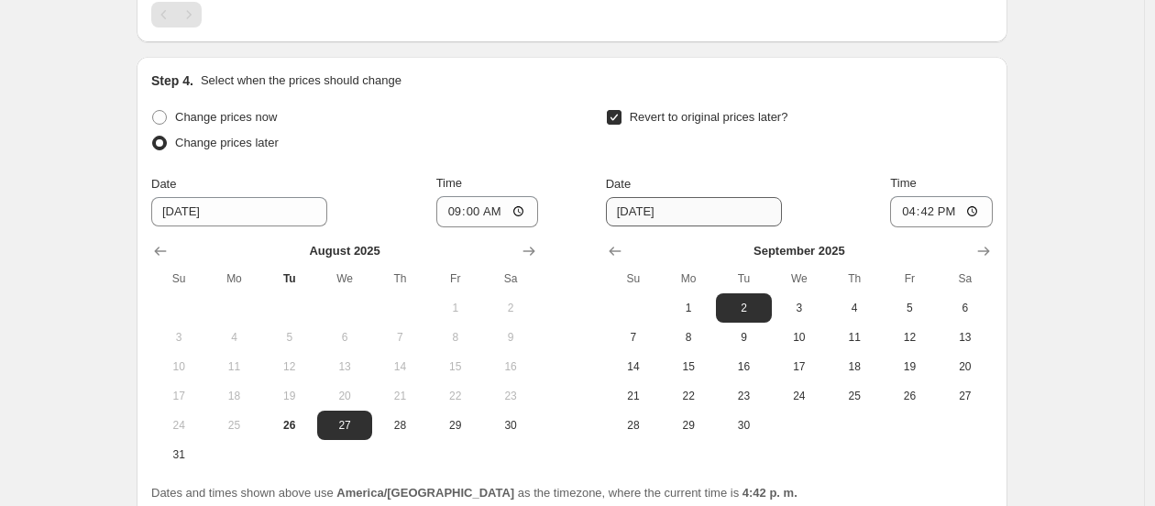
scroll to position [1320, 0]
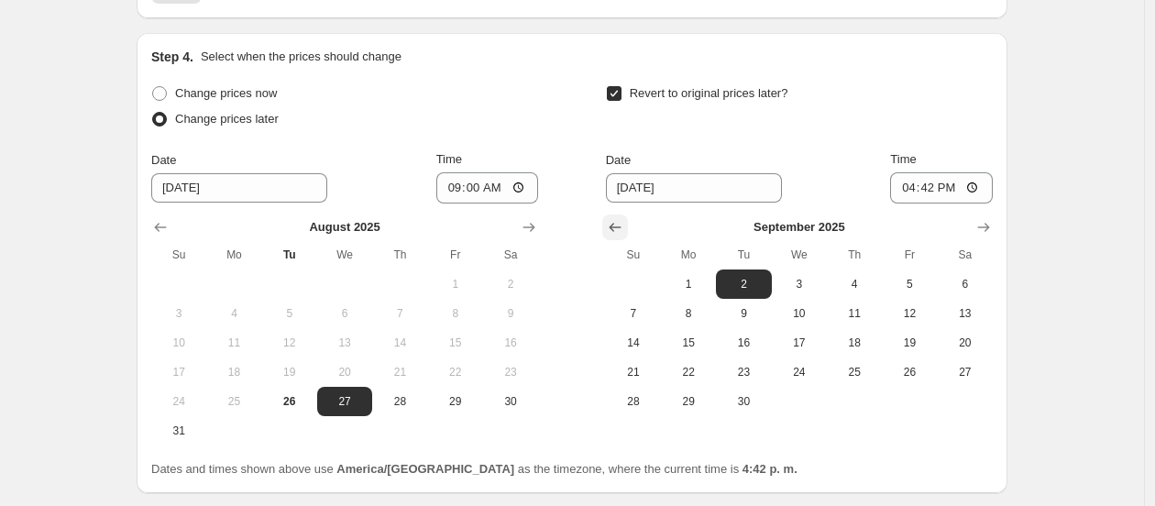
click at [614, 215] on button "Show previous month, August 2025" at bounding box center [615, 228] width 26 height 26
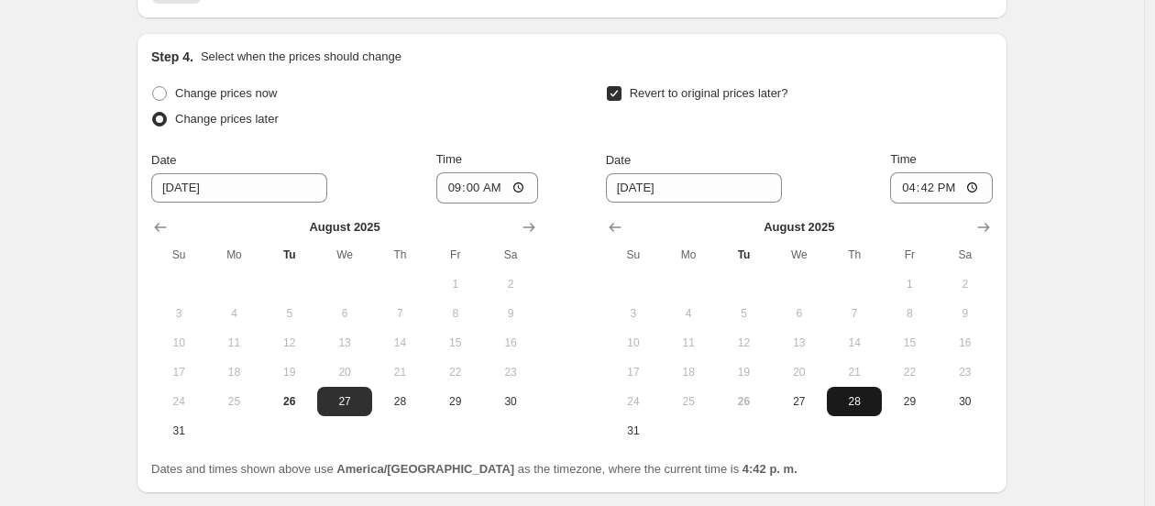
click at [849, 392] on button "28" at bounding box center [854, 401] width 55 height 29
type input "[DATE]"
click at [941, 186] on input "16:42" at bounding box center [941, 187] width 103 height 31
type input "08:45"
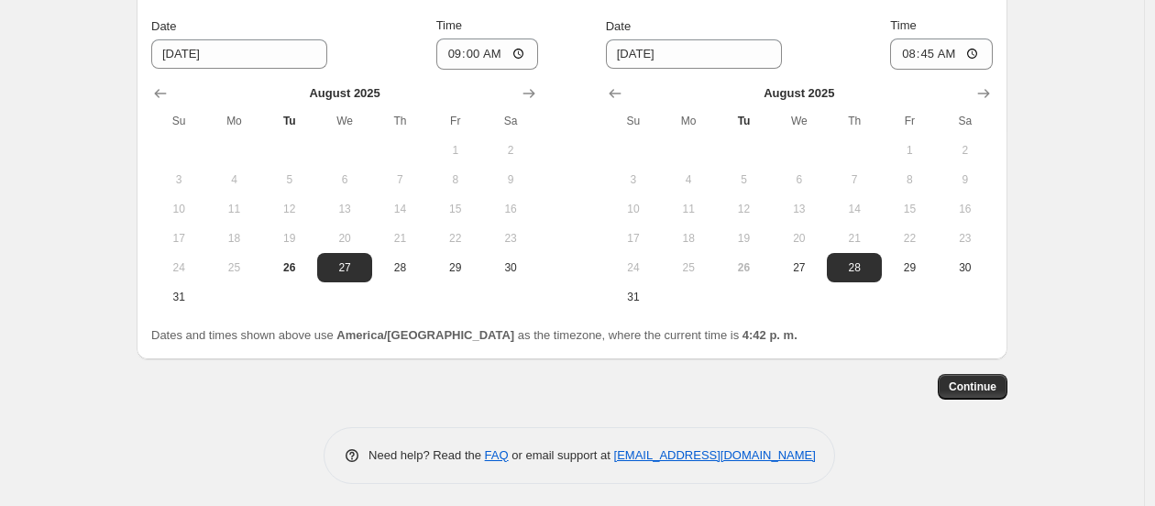
scroll to position [1459, 0]
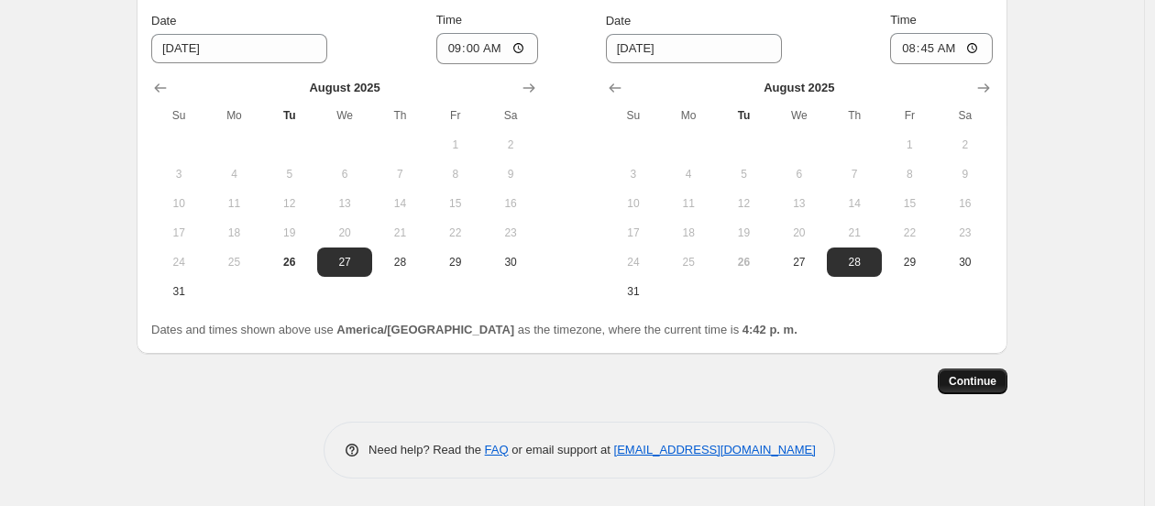
click at [974, 375] on span "Continue" at bounding box center [973, 381] width 48 height 15
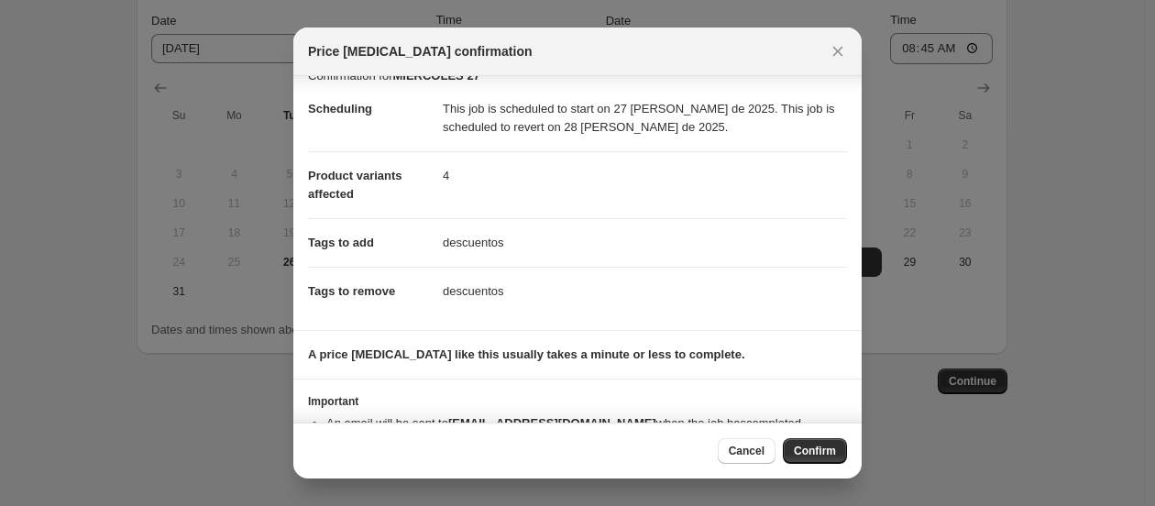
scroll to position [0, 0]
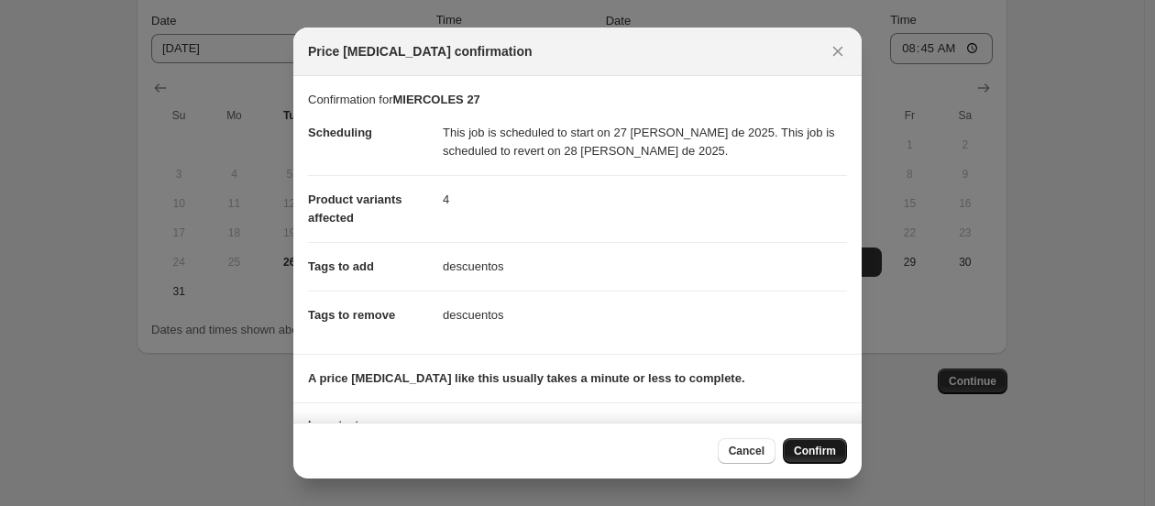
click at [807, 440] on button "Confirm" at bounding box center [815, 451] width 64 height 26
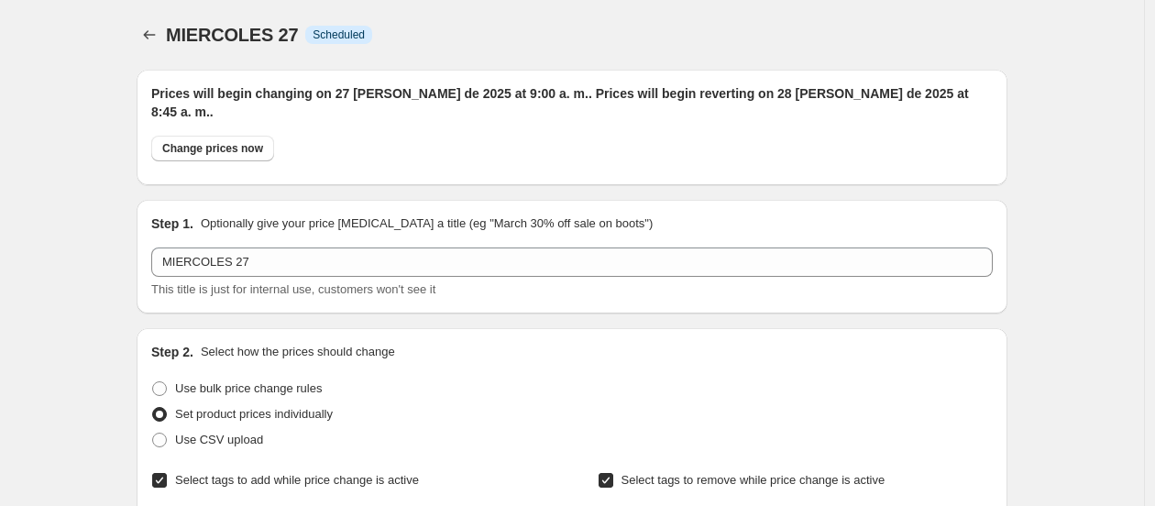
scroll to position [1459, 0]
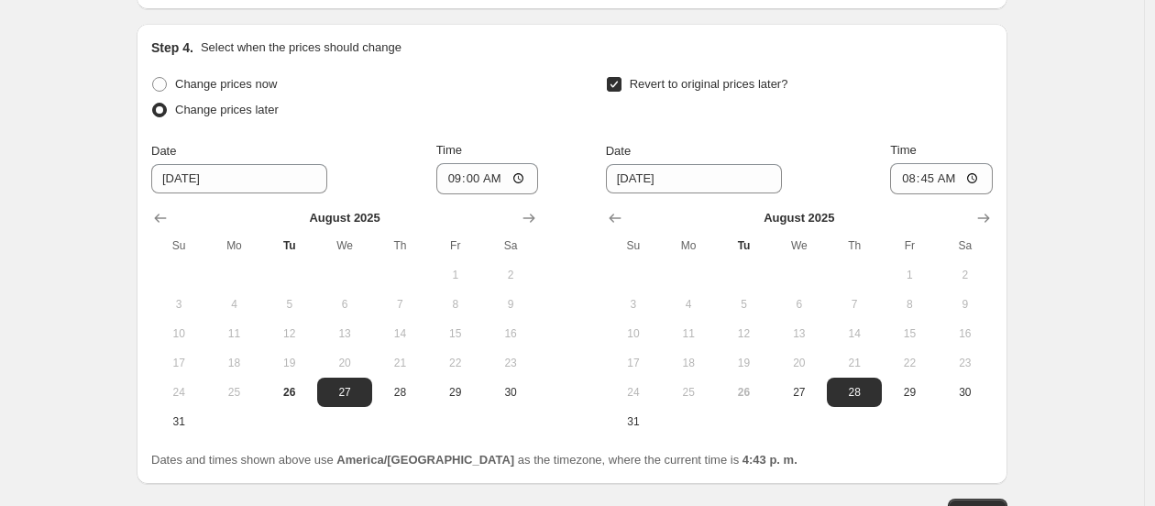
click at [979, 504] on span "Update" at bounding box center [978, 511] width 38 height 15
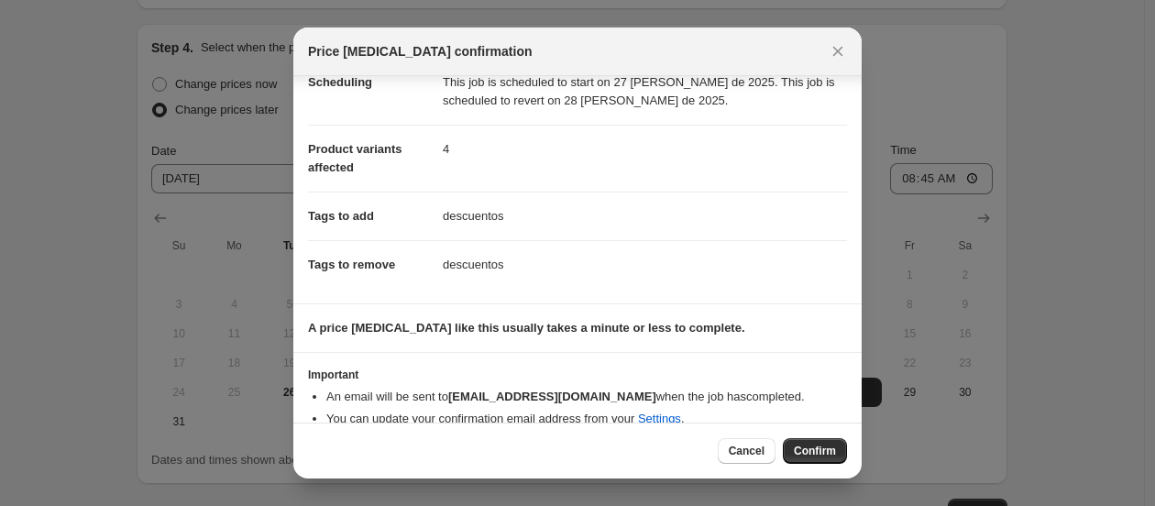
scroll to position [75, 0]
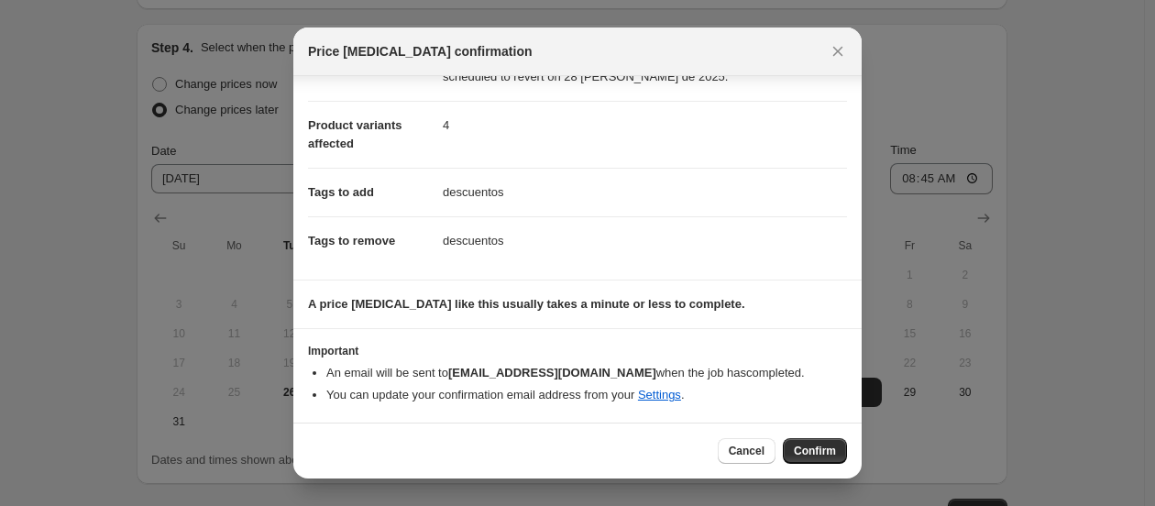
click at [816, 438] on button "Confirm" at bounding box center [815, 451] width 64 height 26
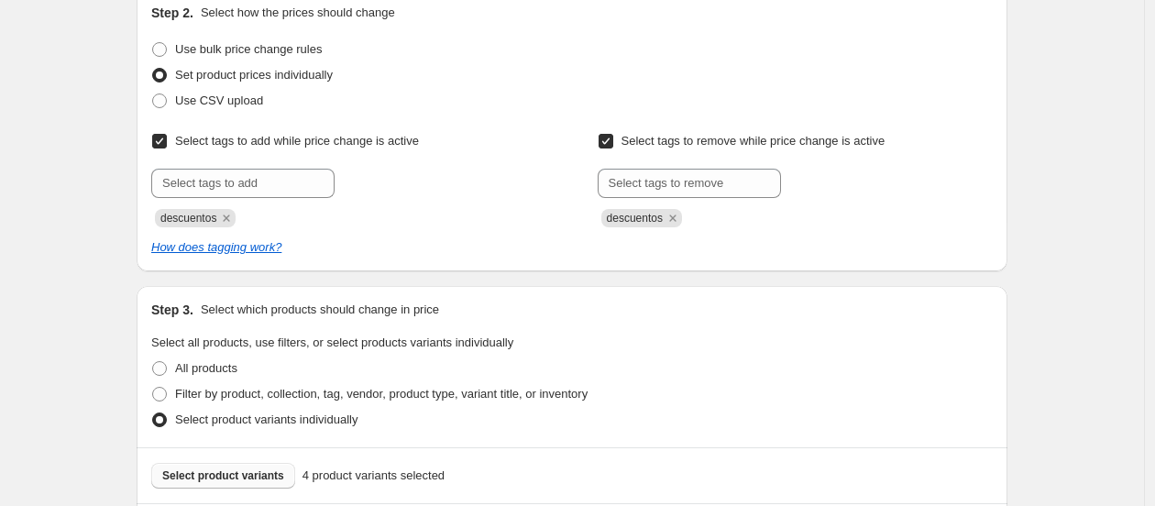
scroll to position [237, 0]
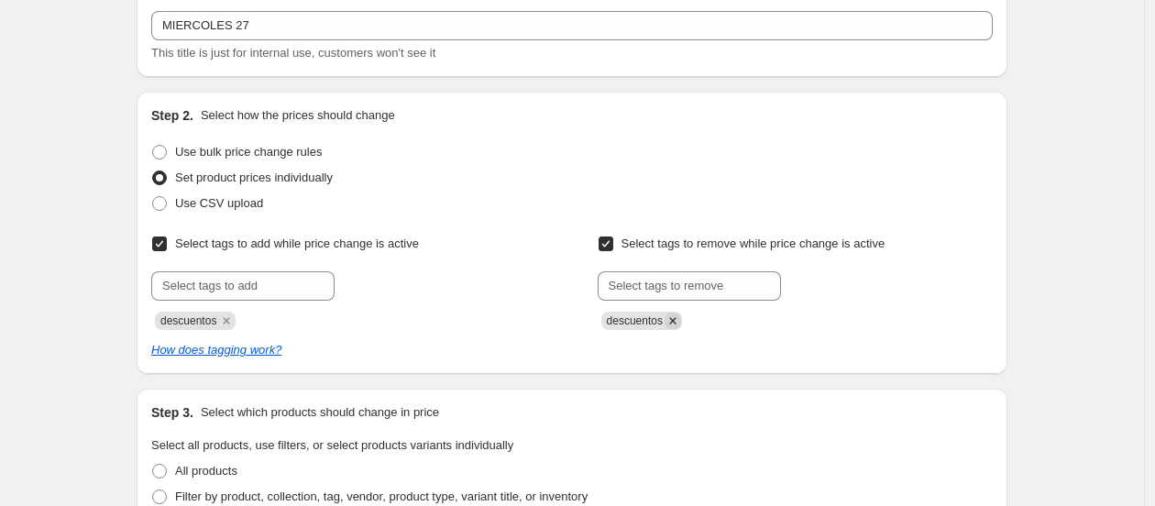
click at [677, 313] on icon "Remove descuentos" at bounding box center [673, 321] width 17 height 17
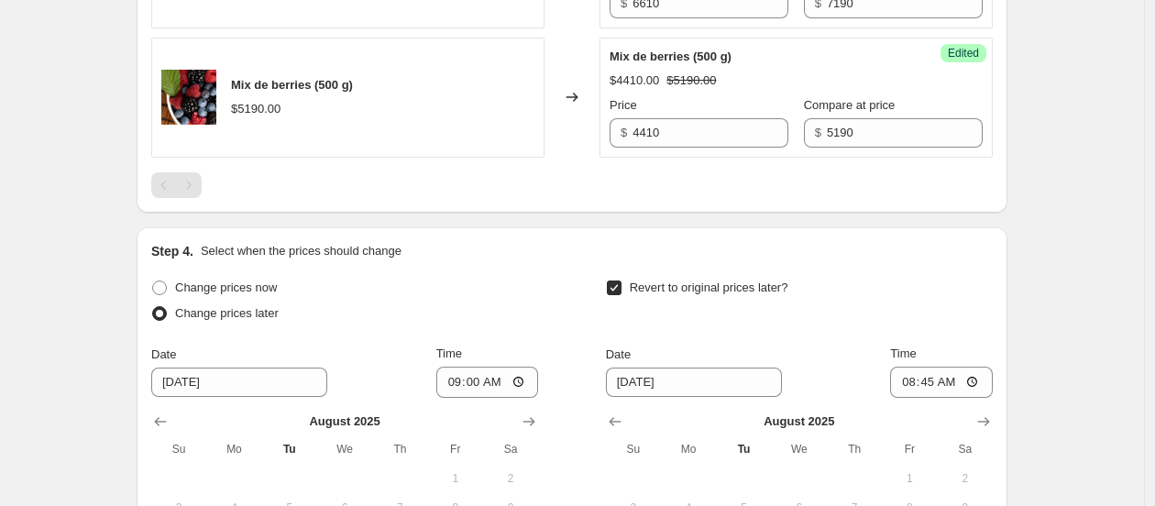
scroll to position [1459, 0]
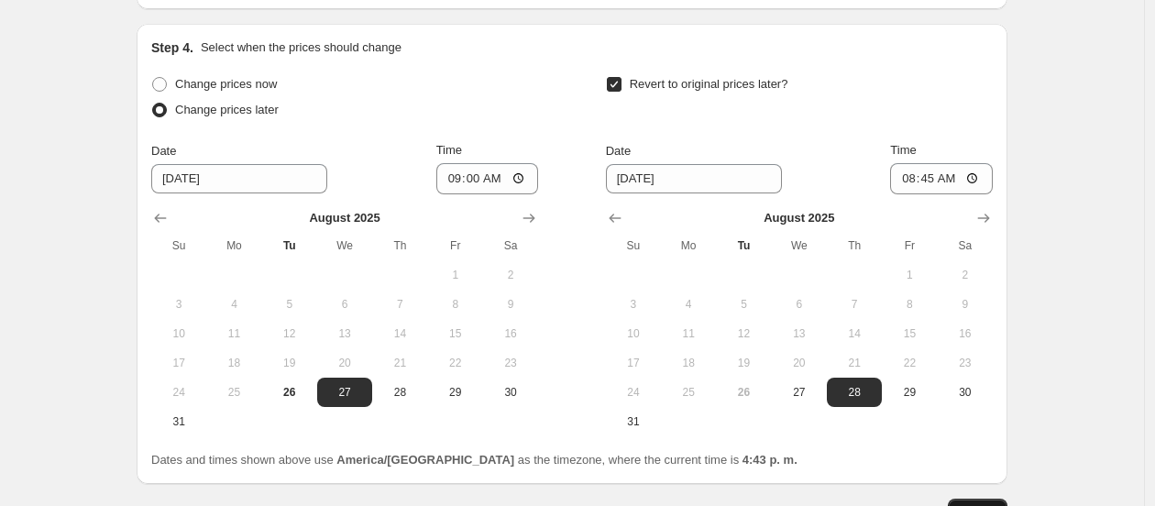
click at [990, 504] on span "Update" at bounding box center [978, 511] width 38 height 15
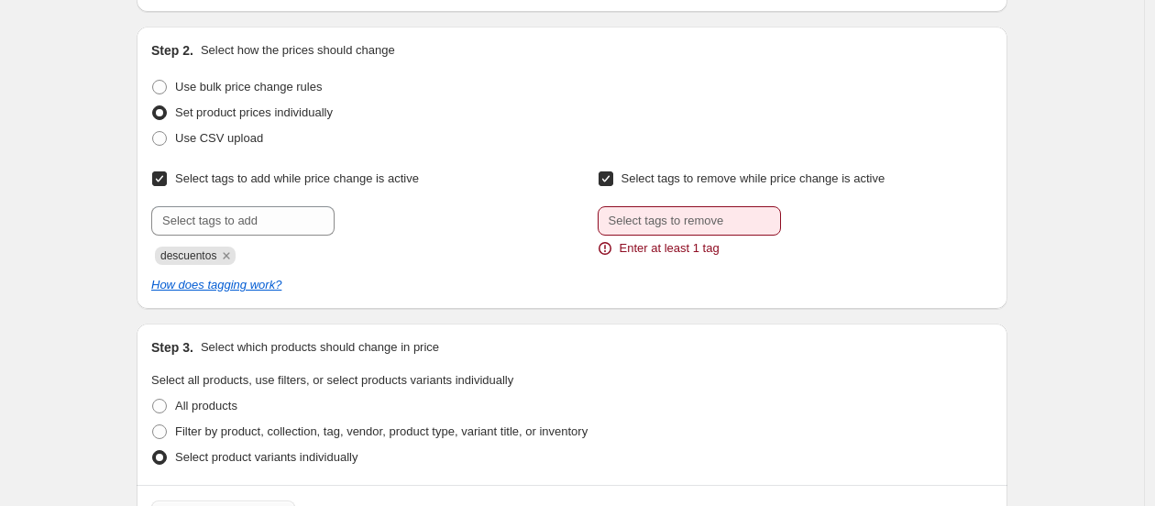
scroll to position [407, 0]
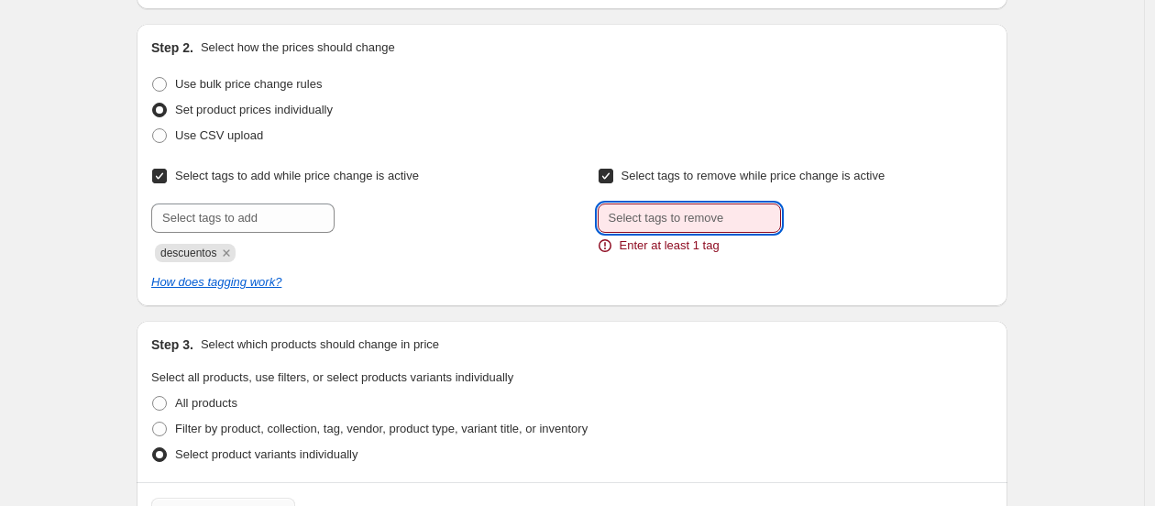
click at [712, 204] on input "text" at bounding box center [689, 218] width 183 height 29
click at [836, 204] on div "Enter at least 1 tag" at bounding box center [795, 229] width 395 height 51
click at [611, 142] on div "Step 2. Select how the prices should change Use bulk price change rules Set pro…" at bounding box center [572, 165] width 842 height 253
click at [611, 169] on input "Select tags to remove while price change is active" at bounding box center [606, 176] width 15 height 15
checkbox input "false"
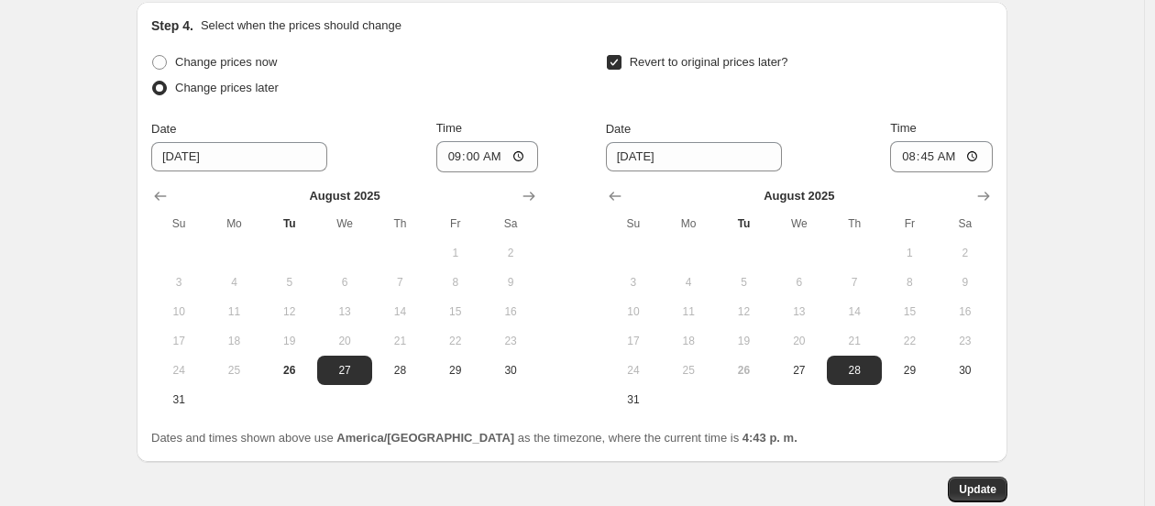
scroll to position [1673, 0]
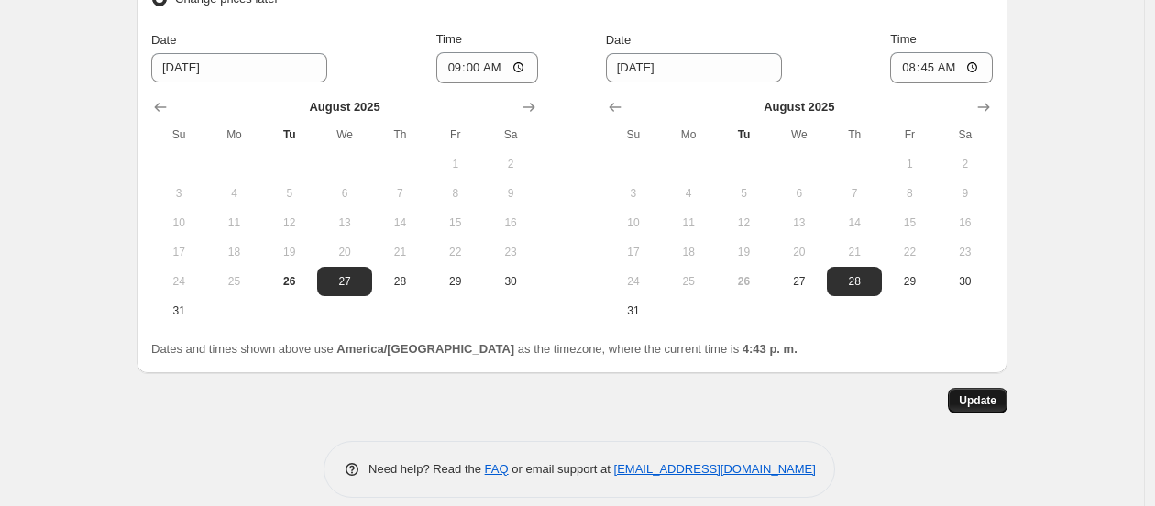
click at [957, 388] on button "Update" at bounding box center [978, 401] width 60 height 26
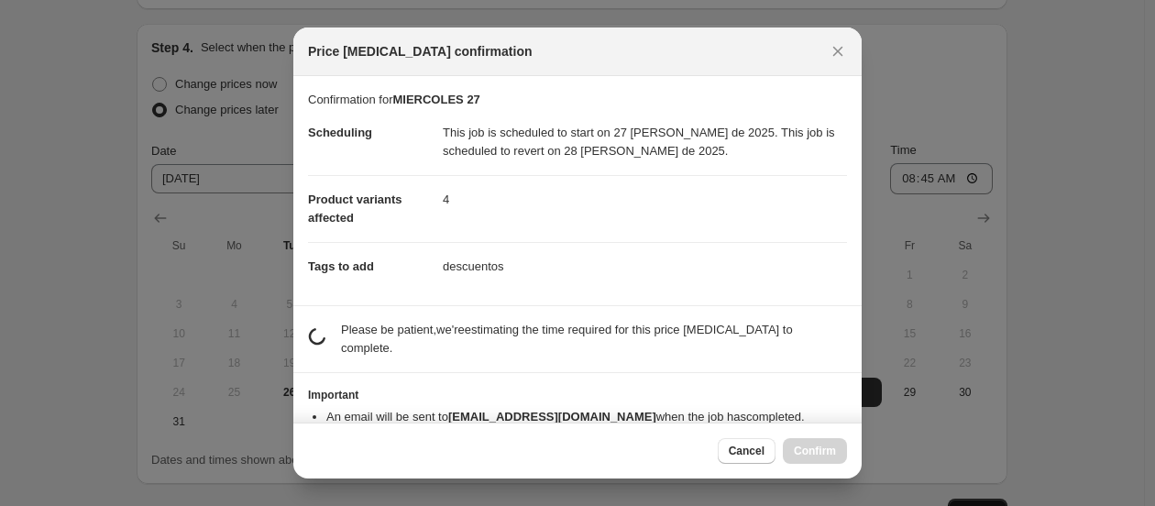
scroll to position [0, 0]
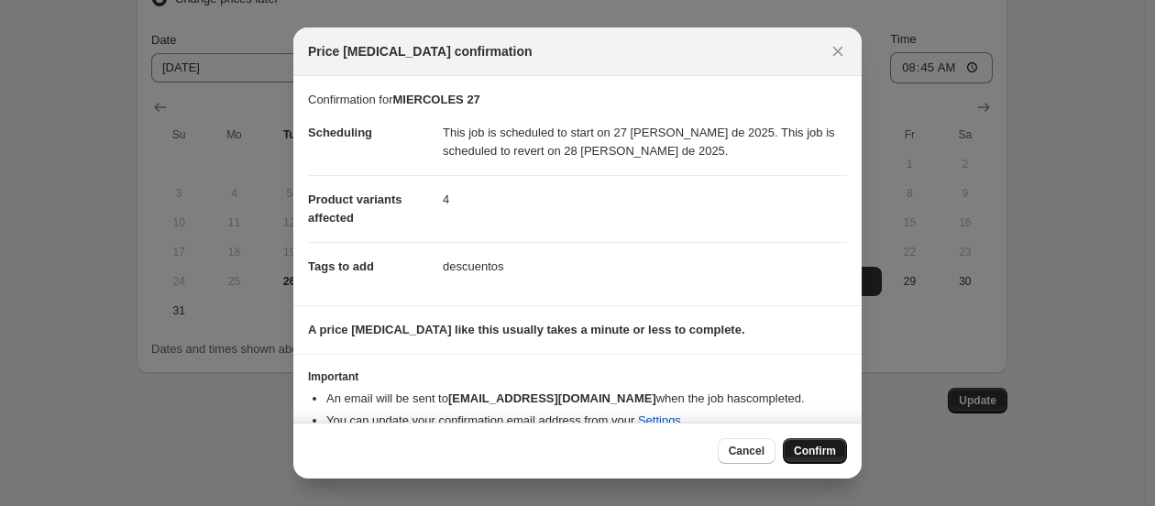
click at [818, 449] on span "Confirm" at bounding box center [815, 451] width 42 height 15
